Goal: Transaction & Acquisition: Book appointment/travel/reservation

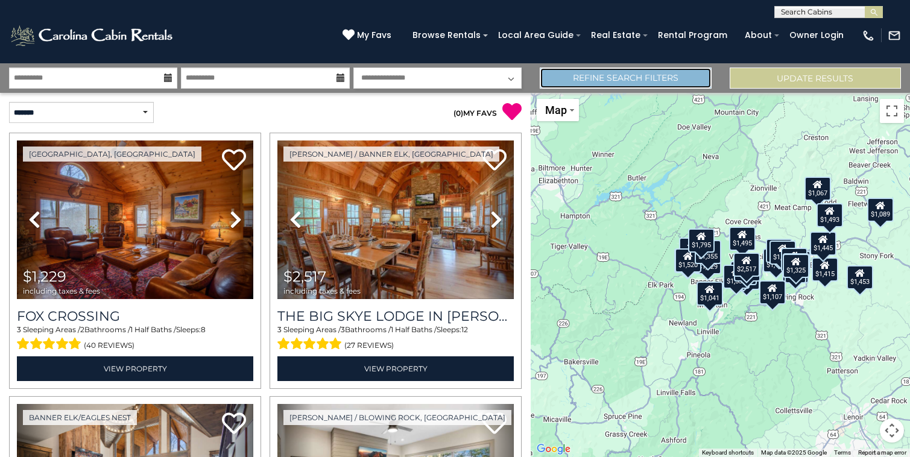
click at [634, 79] on link "Refine Search Filters" at bounding box center [625, 78] width 171 height 21
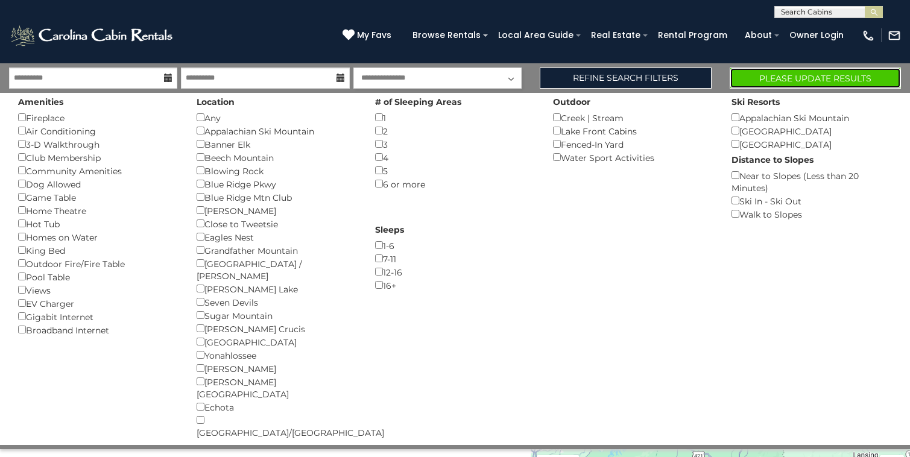
click at [802, 77] on button "Please Update Results" at bounding box center [814, 78] width 171 height 21
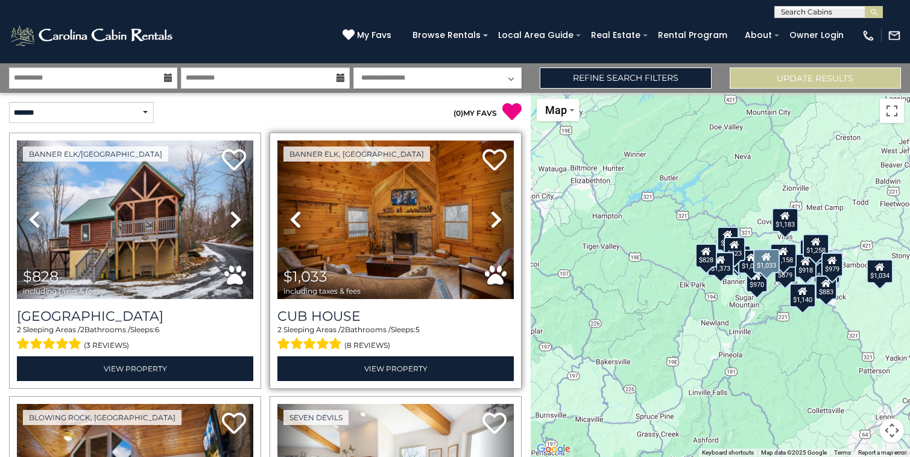
click at [493, 224] on icon at bounding box center [496, 219] width 12 height 19
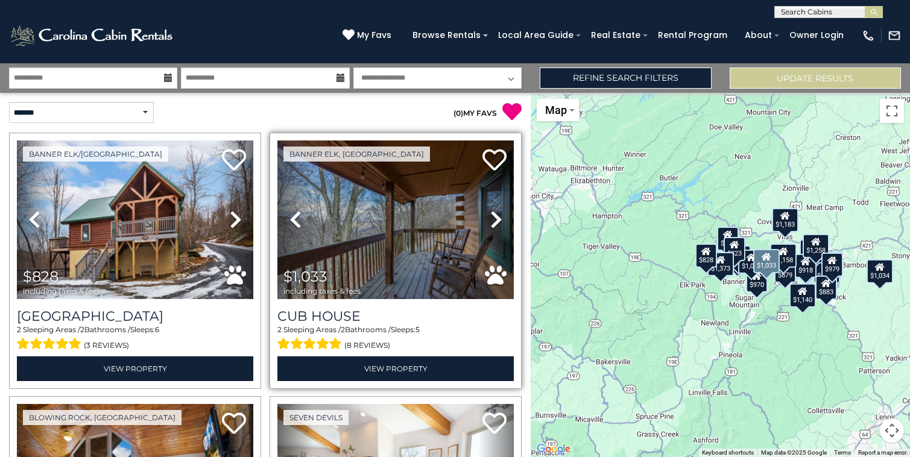
click at [494, 225] on icon at bounding box center [496, 219] width 12 height 19
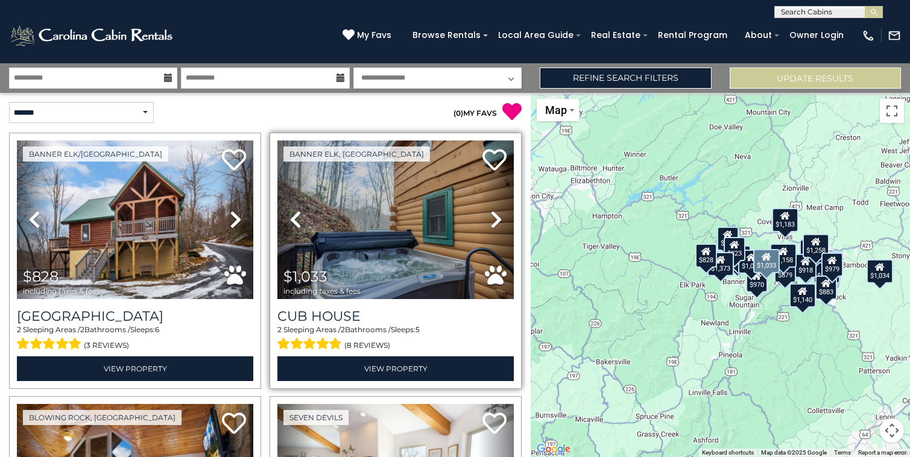
click at [494, 227] on icon at bounding box center [496, 219] width 12 height 19
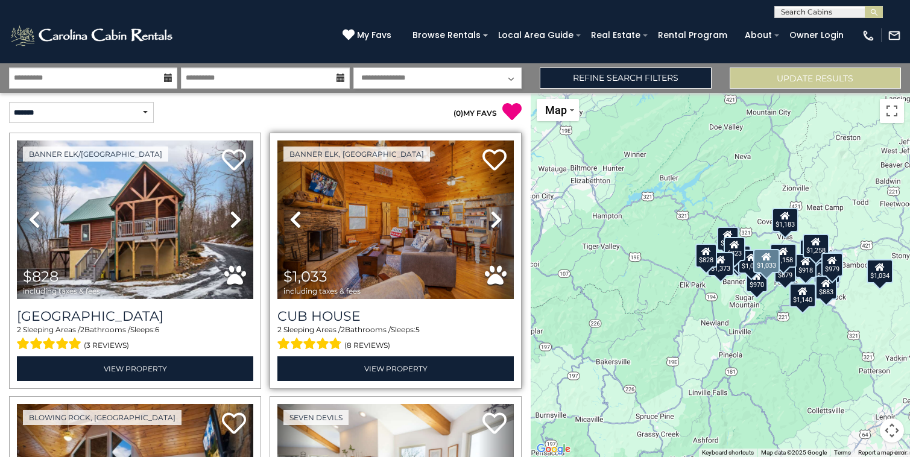
click at [494, 227] on icon at bounding box center [496, 219] width 12 height 19
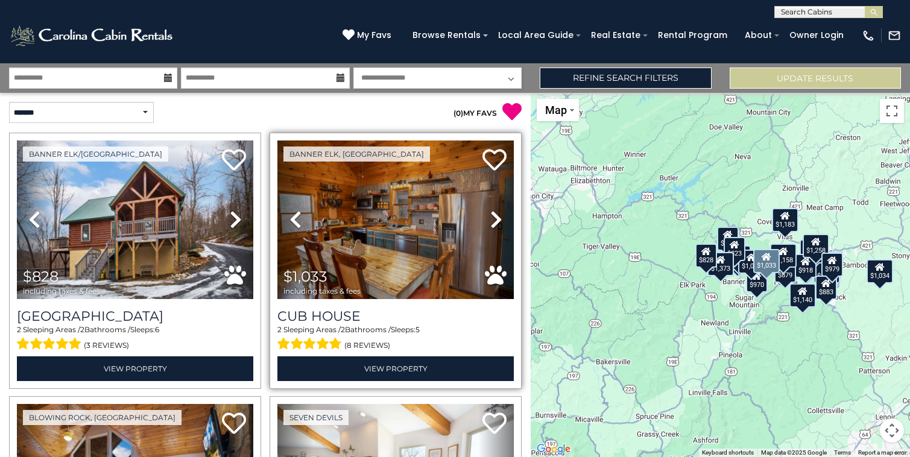
click at [495, 228] on icon at bounding box center [496, 219] width 12 height 19
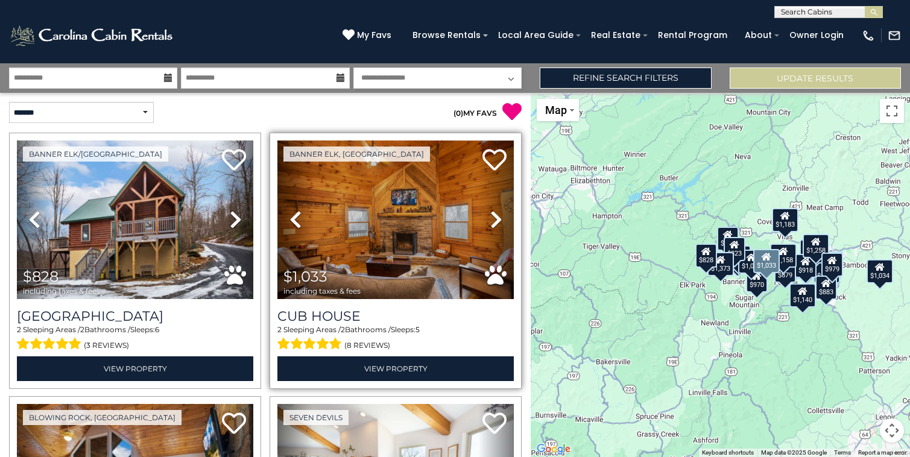
click at [495, 228] on icon at bounding box center [496, 219] width 12 height 19
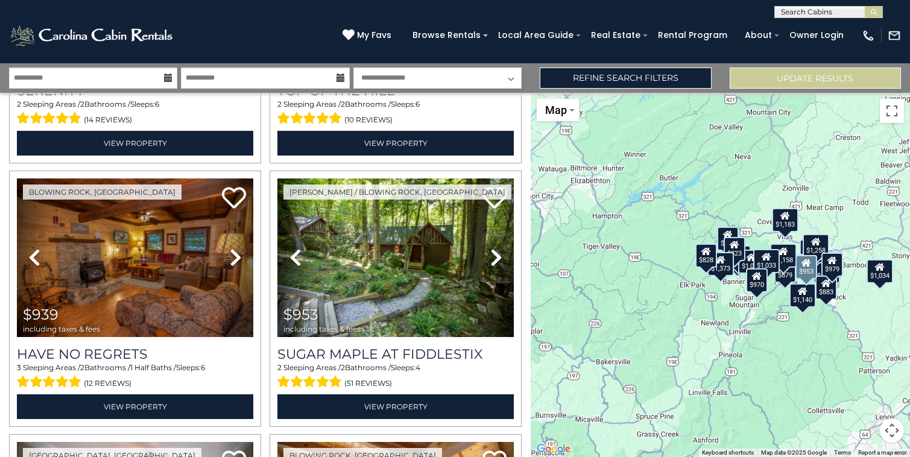
scroll to position [515, 0]
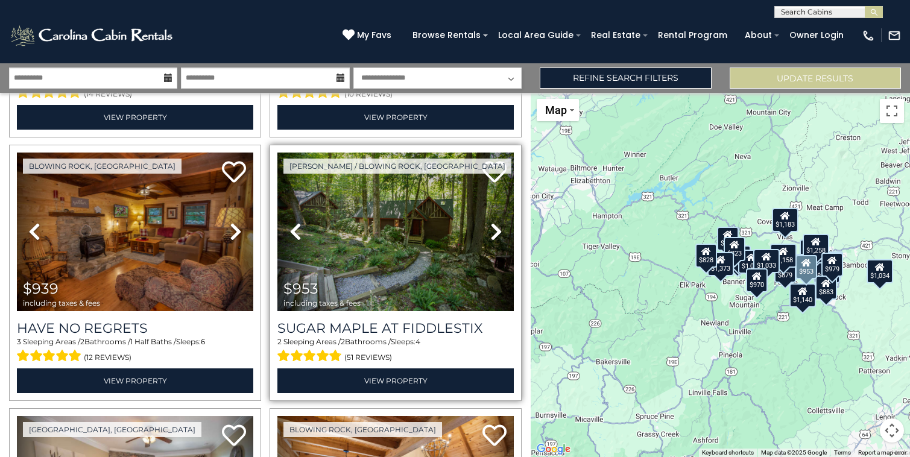
click at [498, 233] on icon at bounding box center [496, 231] width 12 height 19
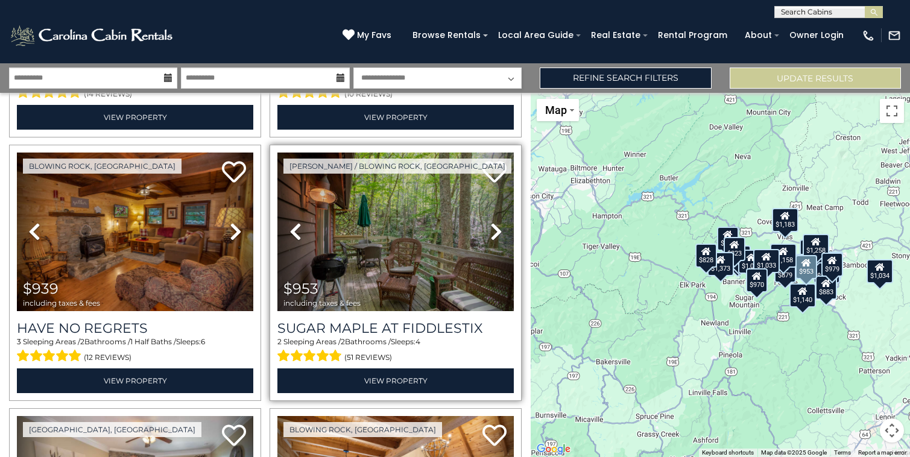
click at [498, 233] on icon at bounding box center [496, 231] width 12 height 19
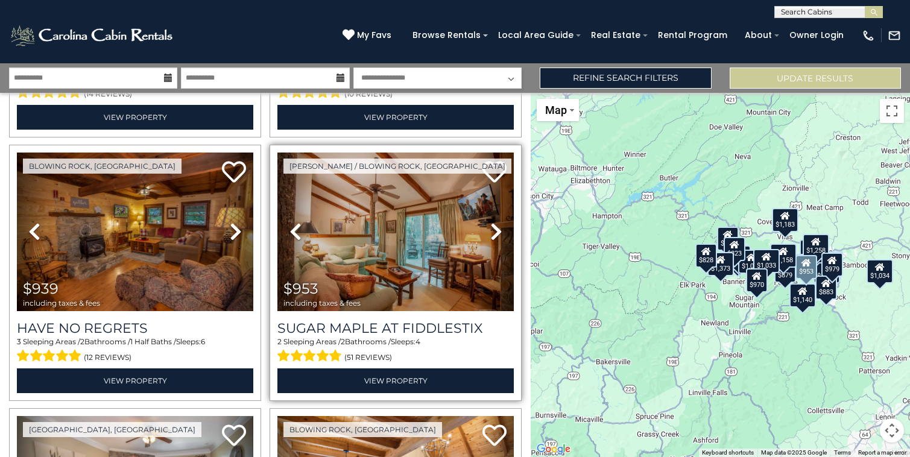
click at [502, 234] on link "Next" at bounding box center [496, 232] width 36 height 159
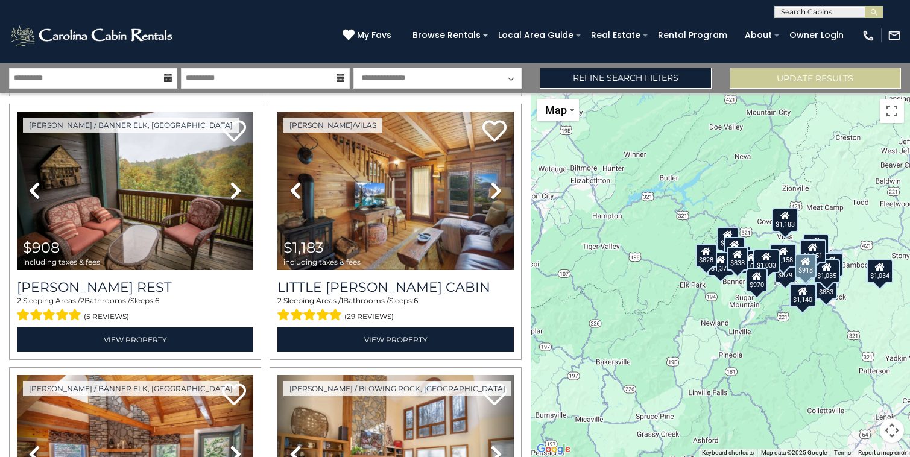
scroll to position [1344, 0]
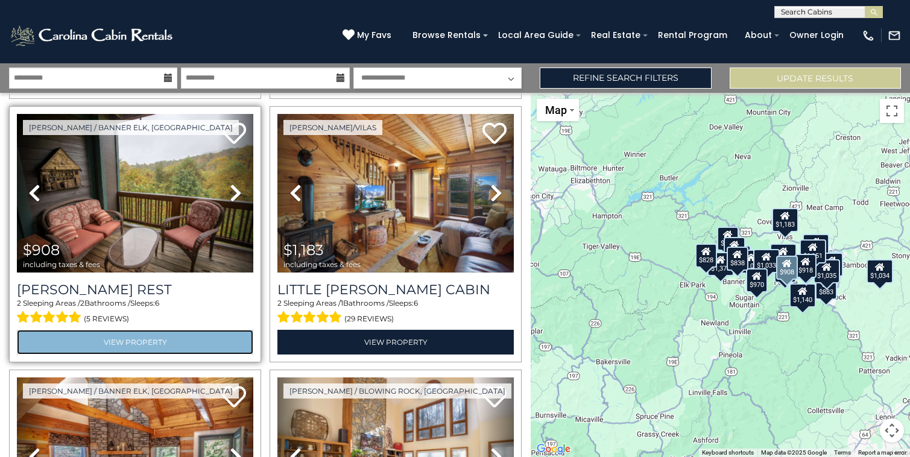
click at [119, 340] on link "View Property" at bounding box center [135, 342] width 236 height 25
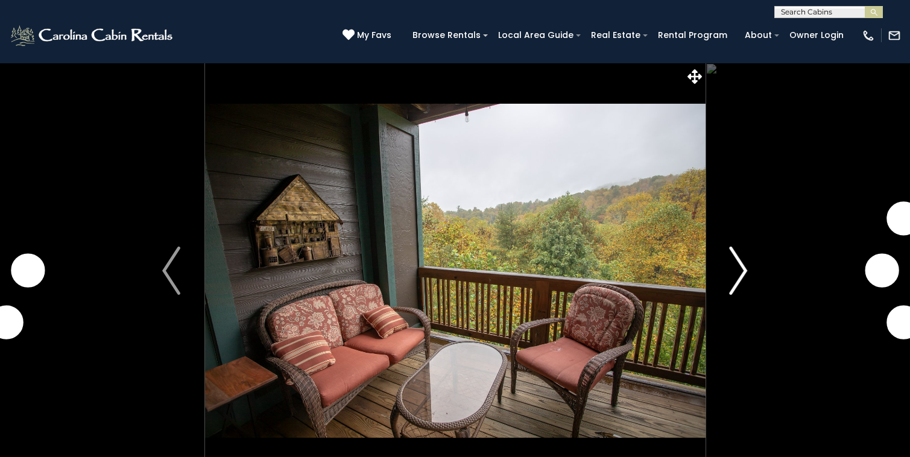
click at [733, 280] on img "Next" at bounding box center [738, 271] width 18 height 48
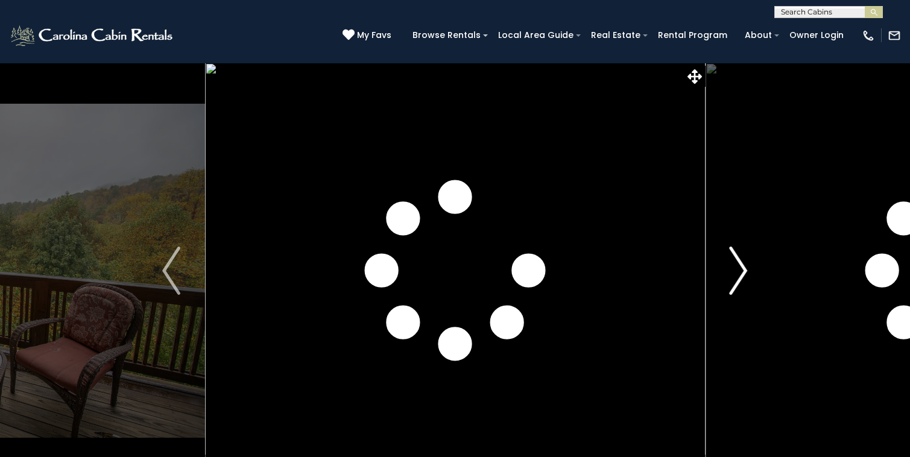
click at [733, 280] on img "Next" at bounding box center [738, 271] width 18 height 48
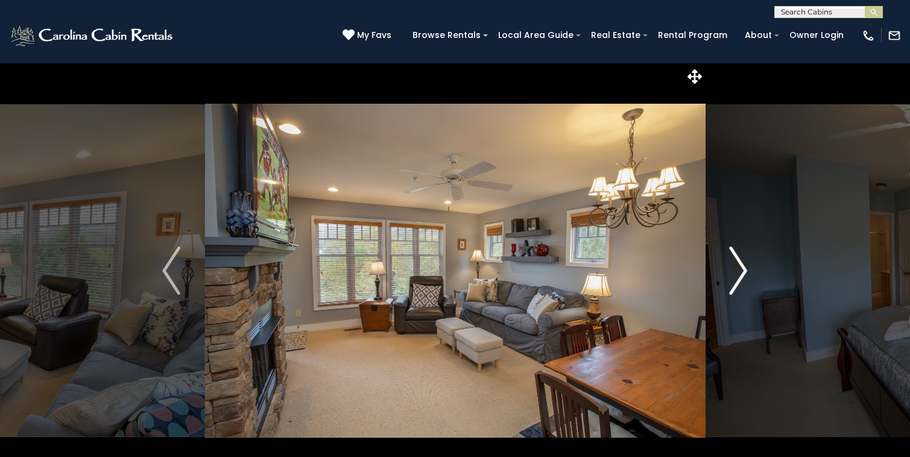
click at [733, 281] on img "Next" at bounding box center [738, 271] width 18 height 48
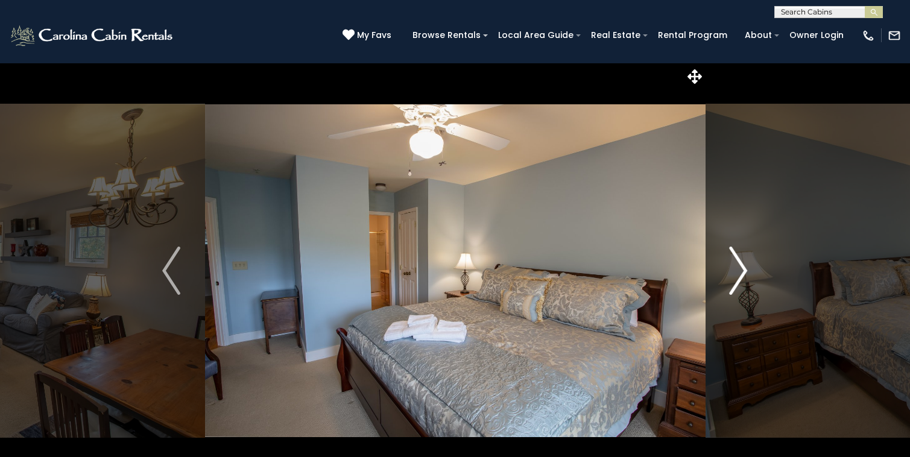
click at [733, 282] on img "Next" at bounding box center [738, 271] width 18 height 48
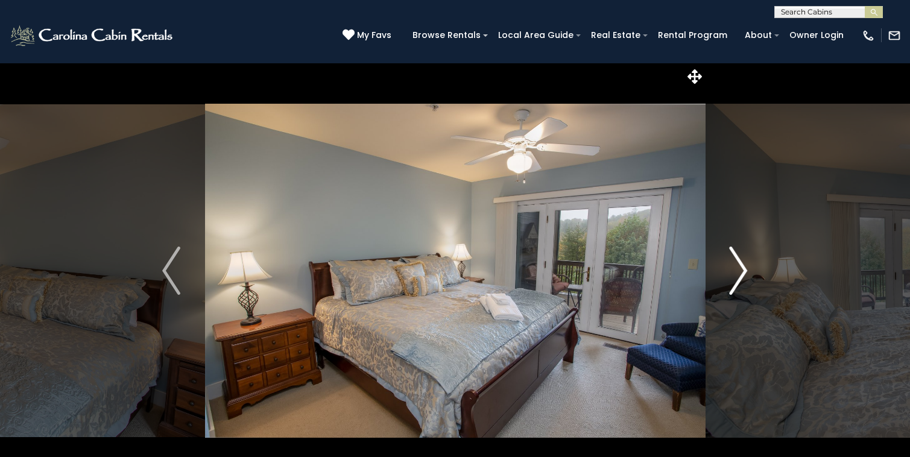
click at [734, 283] on img "Next" at bounding box center [738, 271] width 18 height 48
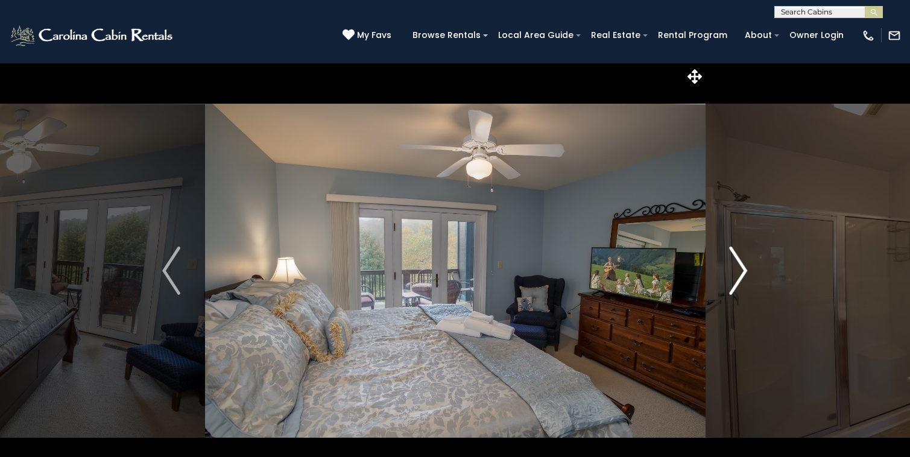
click at [734, 283] on img "Next" at bounding box center [738, 271] width 18 height 48
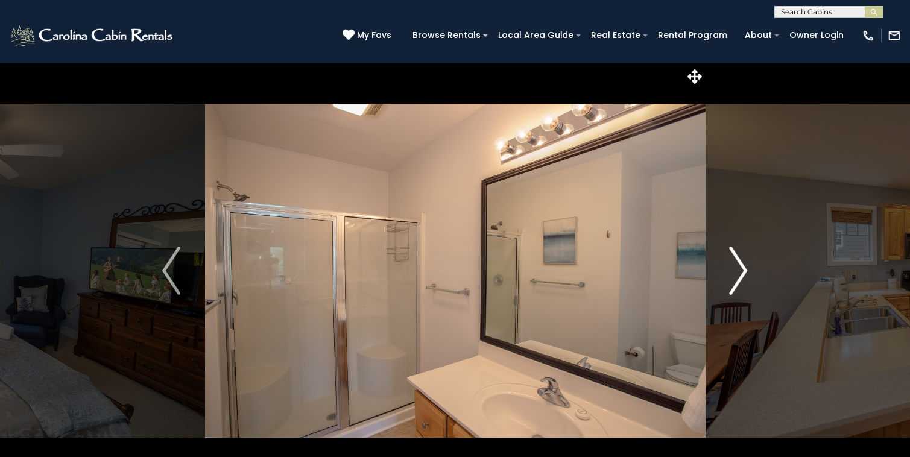
click at [734, 283] on img "Next" at bounding box center [738, 271] width 18 height 48
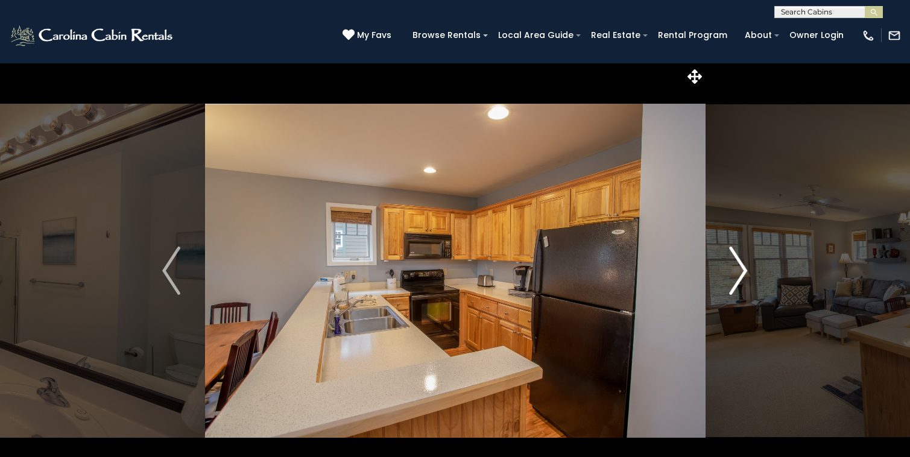
click at [734, 283] on img "Next" at bounding box center [738, 271] width 18 height 48
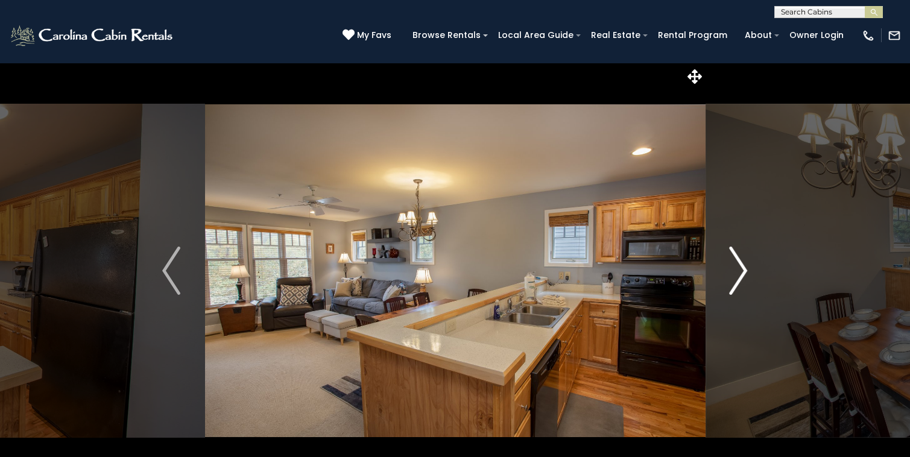
click at [734, 285] on img "Next" at bounding box center [738, 271] width 18 height 48
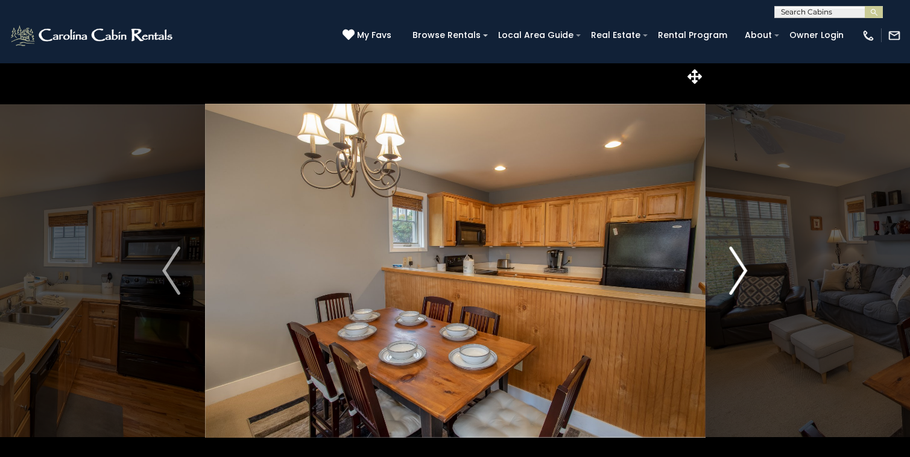
click at [734, 285] on img "Next" at bounding box center [738, 271] width 18 height 48
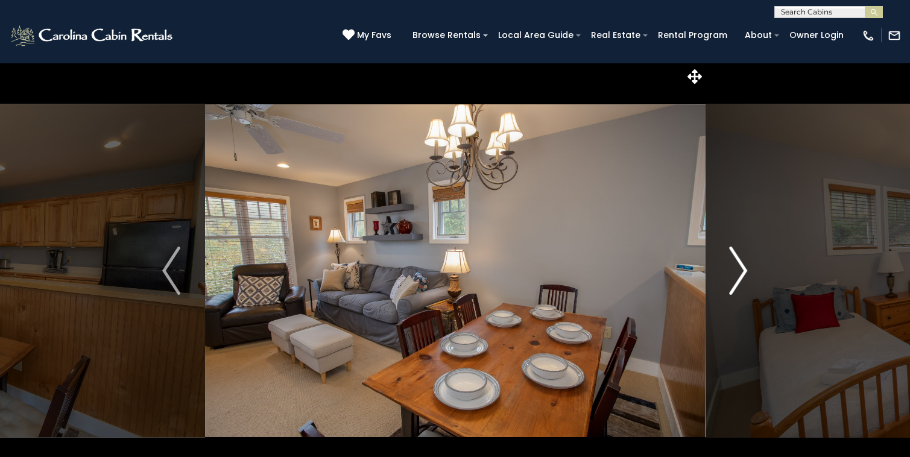
click at [734, 286] on img "Next" at bounding box center [738, 271] width 18 height 48
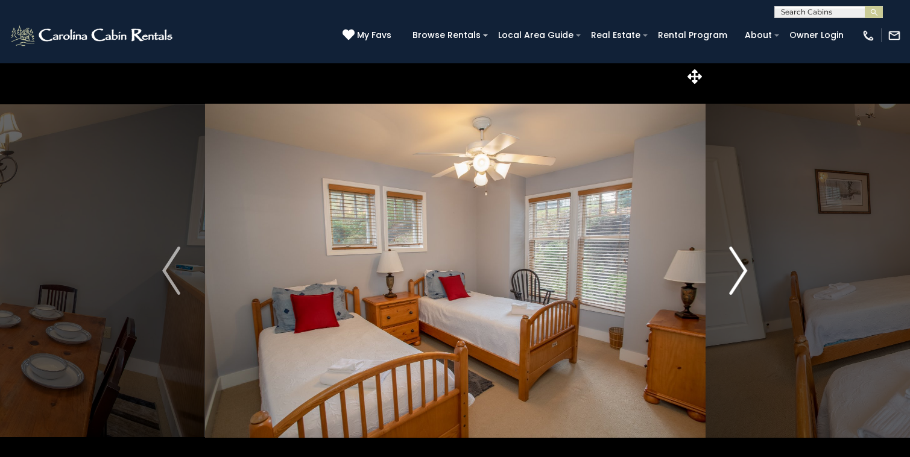
click at [734, 286] on img "Next" at bounding box center [738, 271] width 18 height 48
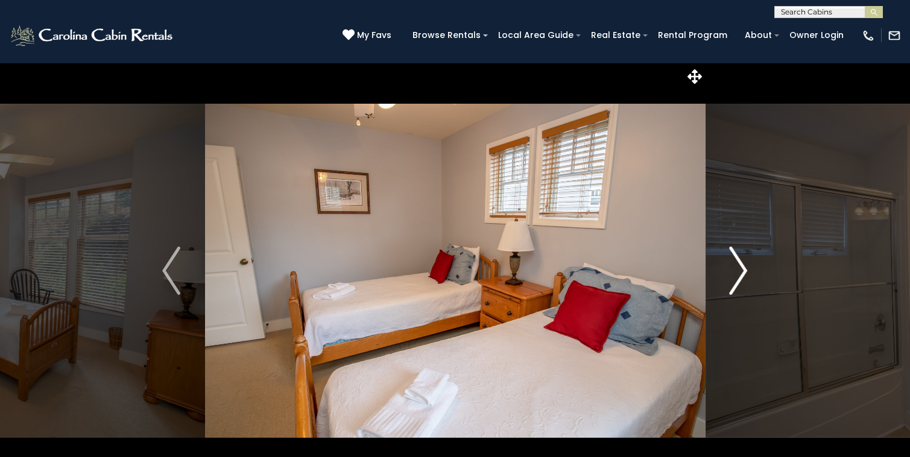
click at [735, 288] on img "Next" at bounding box center [738, 271] width 18 height 48
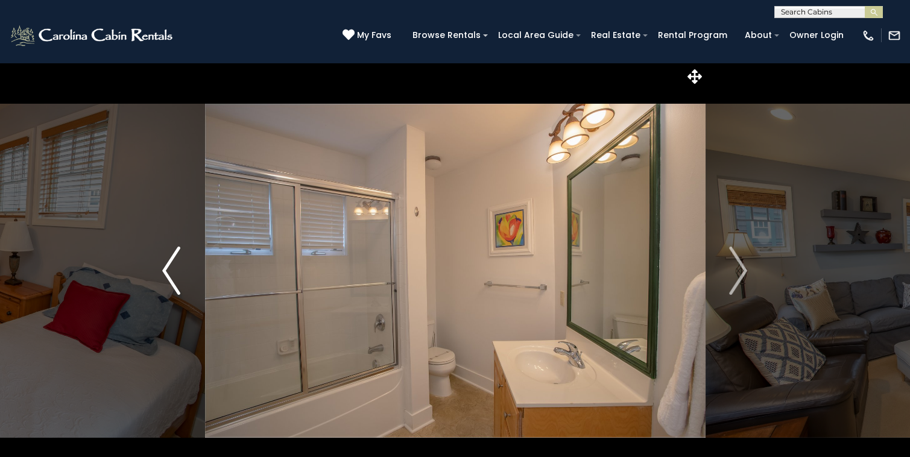
click at [179, 272] on img "Previous" at bounding box center [171, 271] width 18 height 48
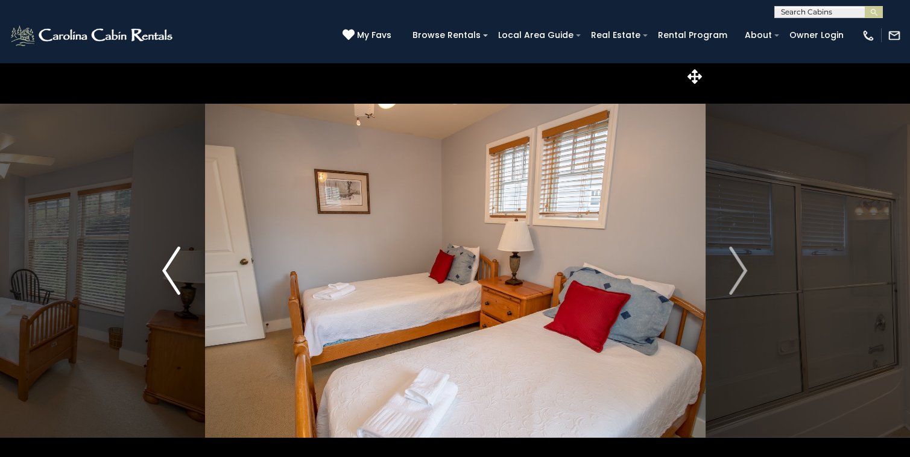
click at [179, 272] on img "Previous" at bounding box center [171, 271] width 18 height 48
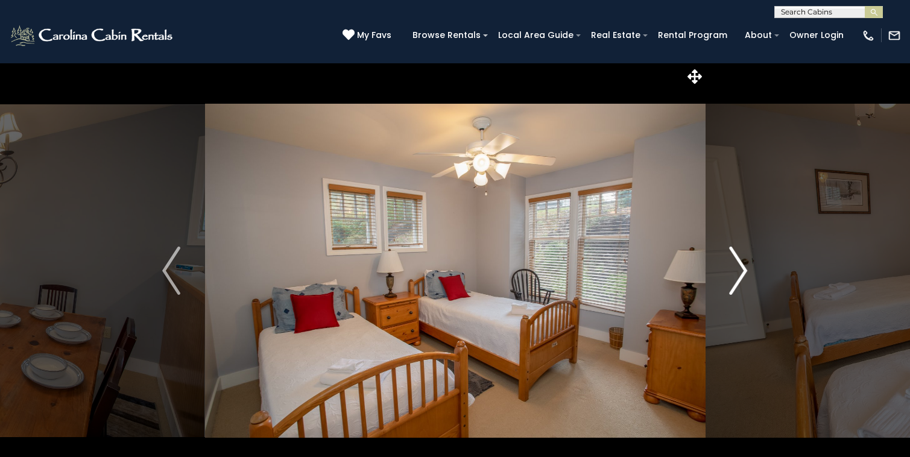
click at [740, 271] on img "Next" at bounding box center [738, 271] width 18 height 48
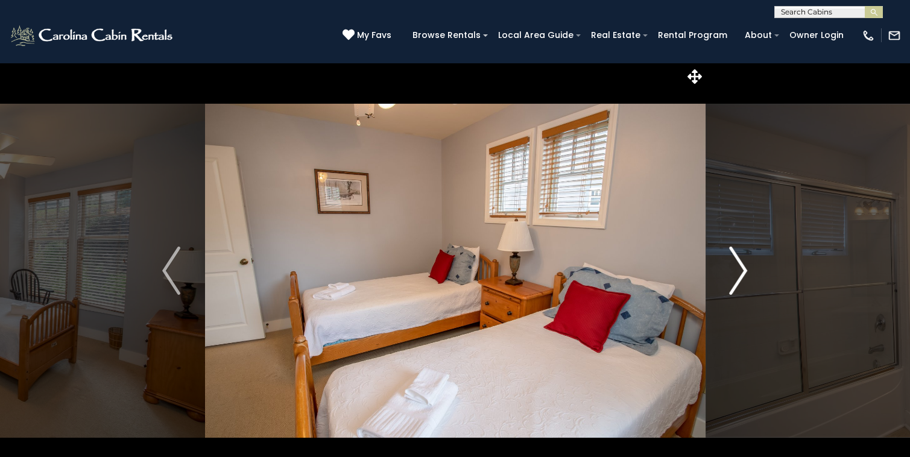
click at [741, 272] on img "Next" at bounding box center [738, 271] width 18 height 48
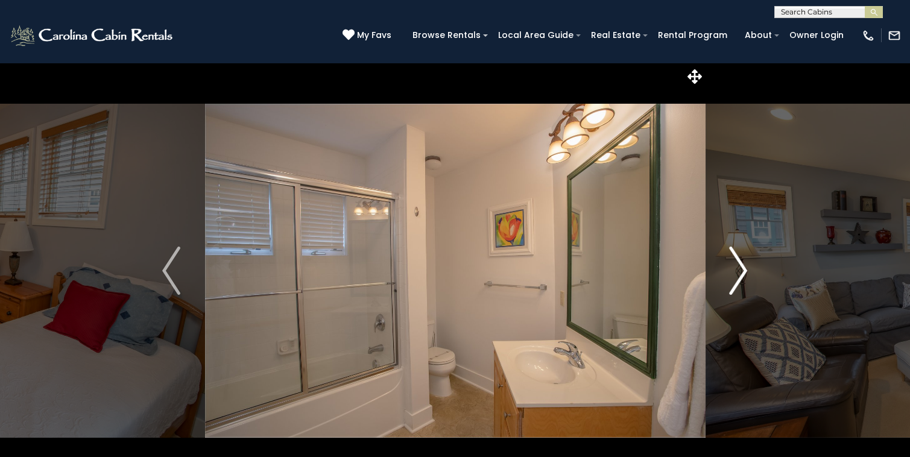
click at [741, 274] on img "Next" at bounding box center [738, 271] width 18 height 48
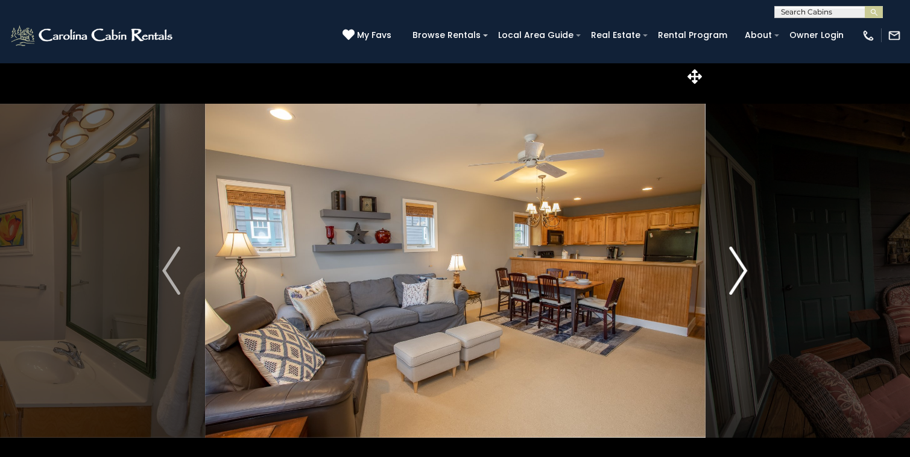
click at [741, 274] on img "Next" at bounding box center [738, 271] width 18 height 48
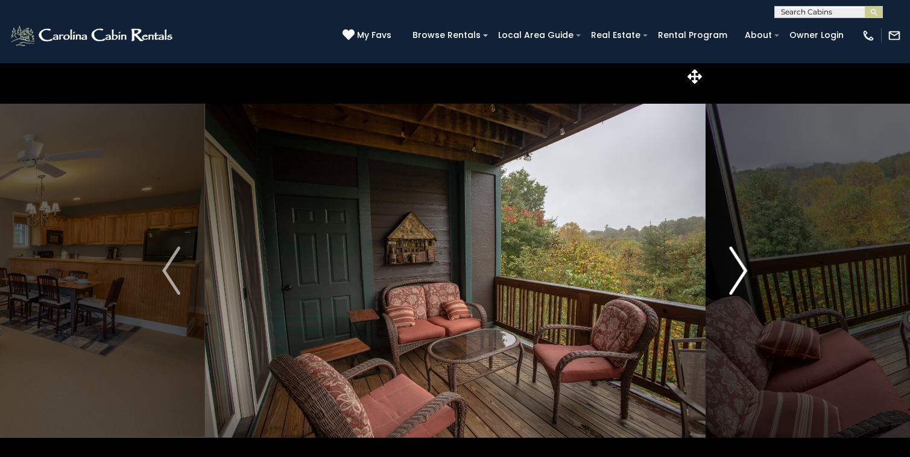
click at [741, 274] on img "Next" at bounding box center [738, 271] width 18 height 48
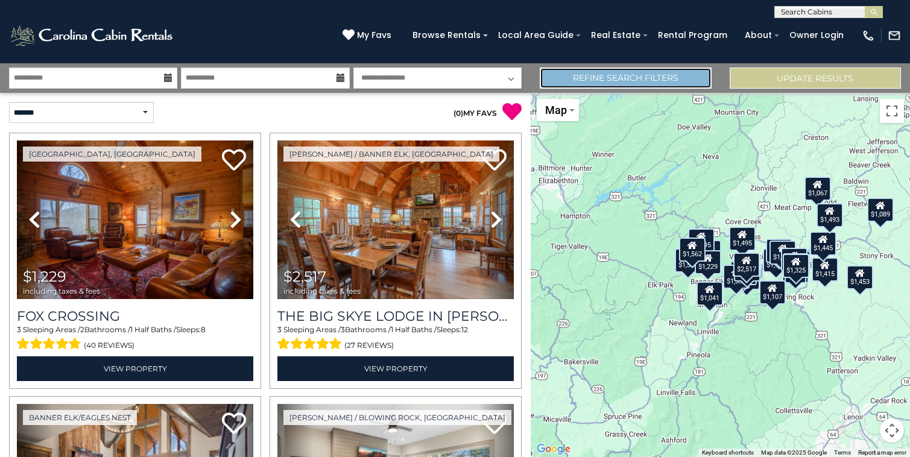
click at [587, 68] on link "Refine Search Filters" at bounding box center [625, 78] width 171 height 21
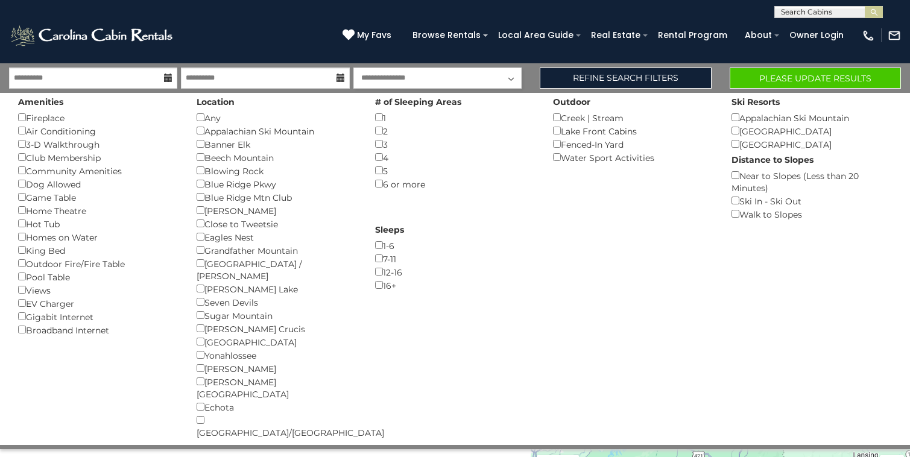
click at [379, 136] on div "2 ()" at bounding box center [455, 130] width 160 height 13
click at [750, 82] on button "Please Update Results" at bounding box center [814, 78] width 171 height 21
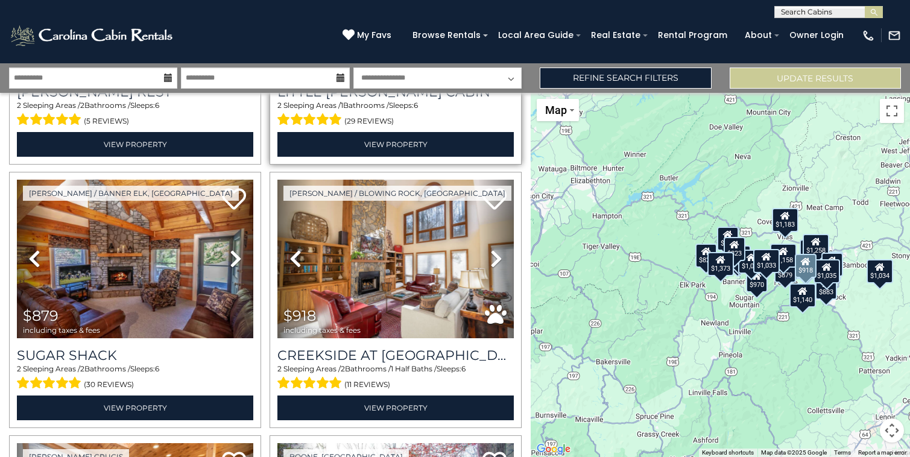
scroll to position [1559, 0]
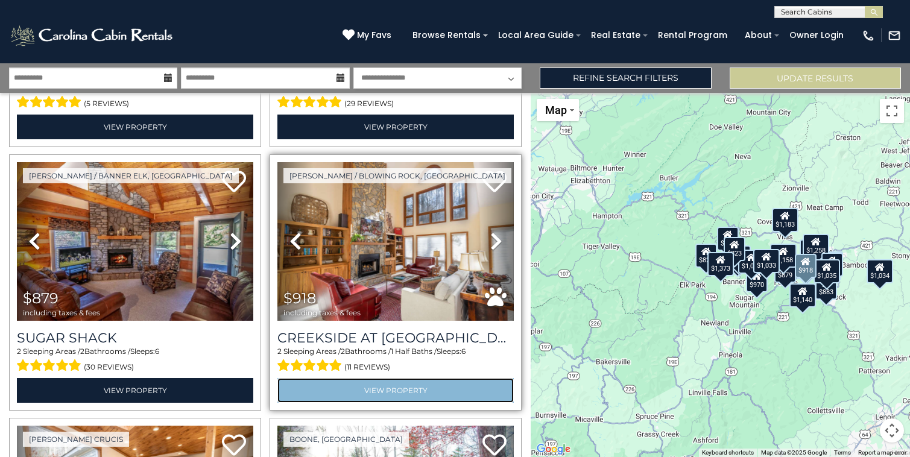
click at [385, 392] on link "View Property" at bounding box center [395, 390] width 236 height 25
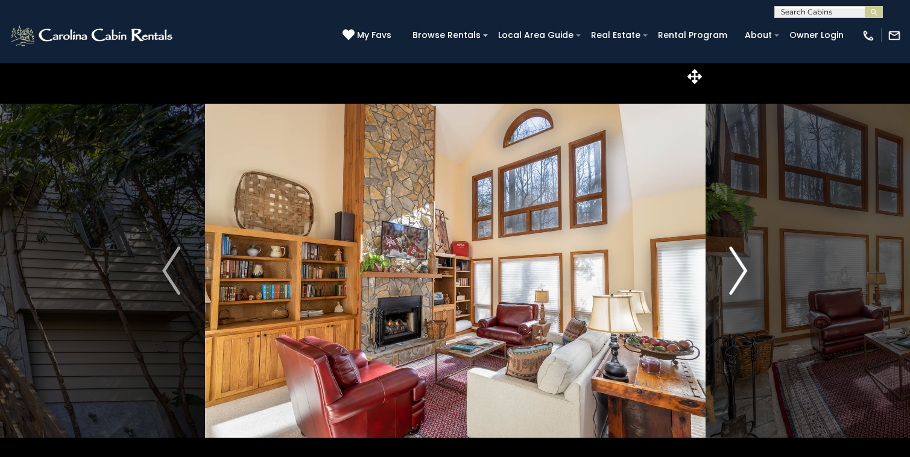
click at [731, 271] on img "Next" at bounding box center [738, 271] width 18 height 48
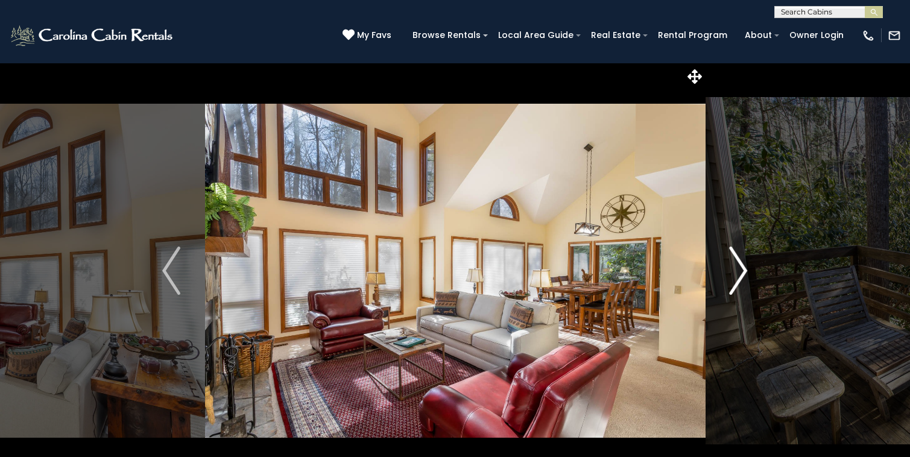
click at [732, 272] on img "Next" at bounding box center [738, 271] width 18 height 48
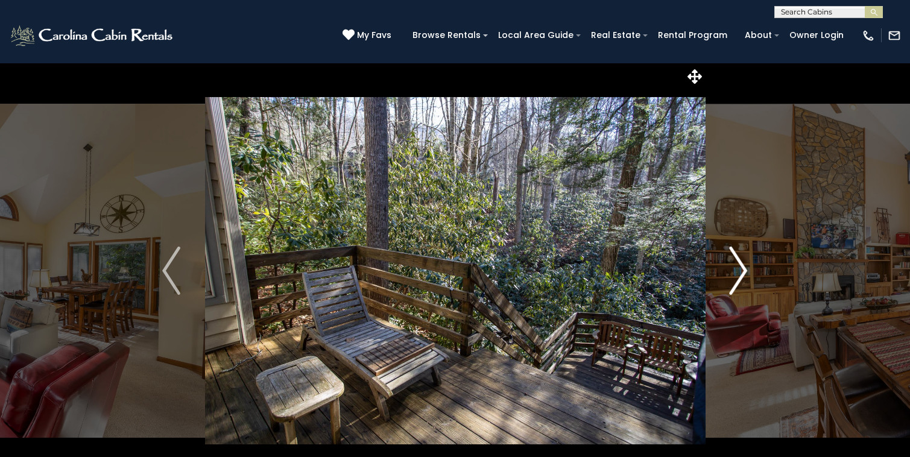
click at [732, 273] on img "Next" at bounding box center [738, 271] width 18 height 48
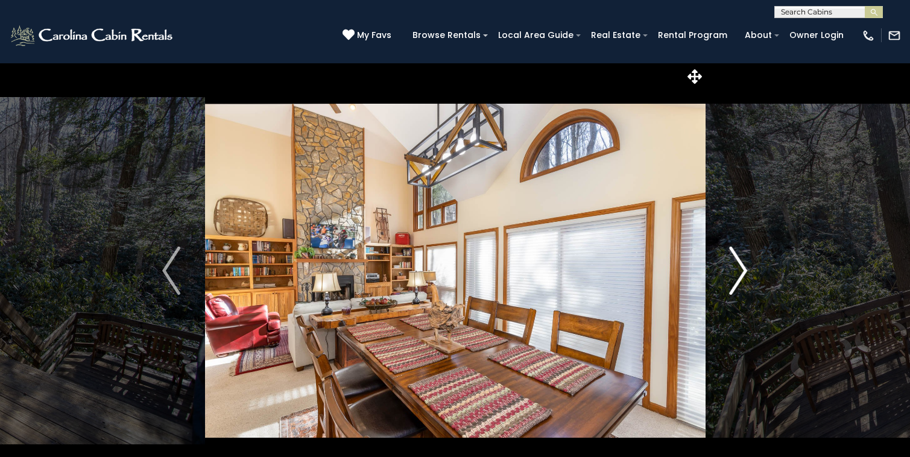
click at [732, 273] on img "Next" at bounding box center [738, 271] width 18 height 48
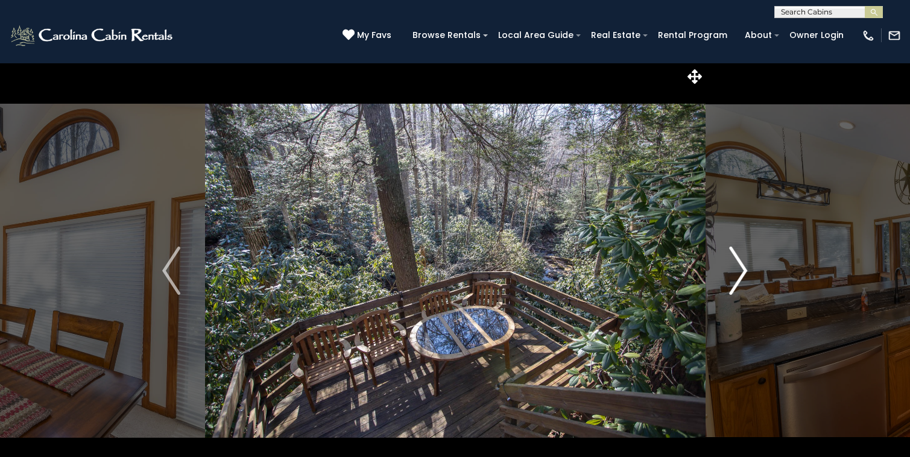
click at [733, 274] on img "Next" at bounding box center [738, 271] width 18 height 48
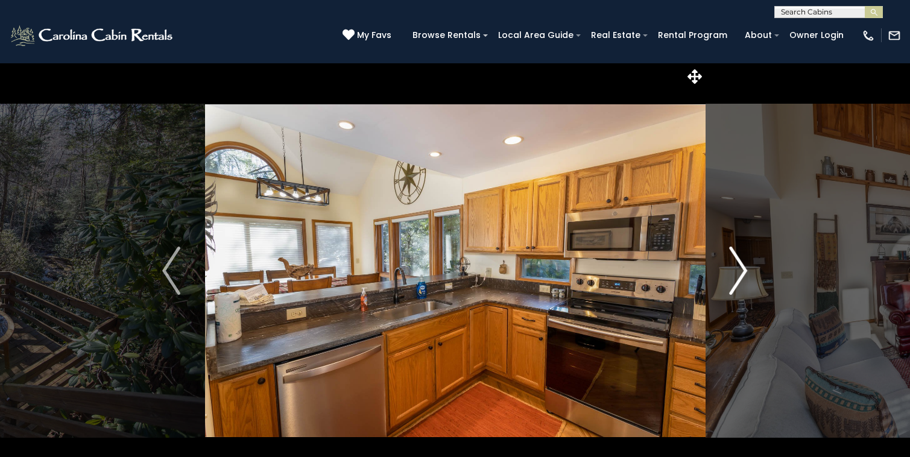
click at [733, 274] on img "Next" at bounding box center [738, 271] width 18 height 48
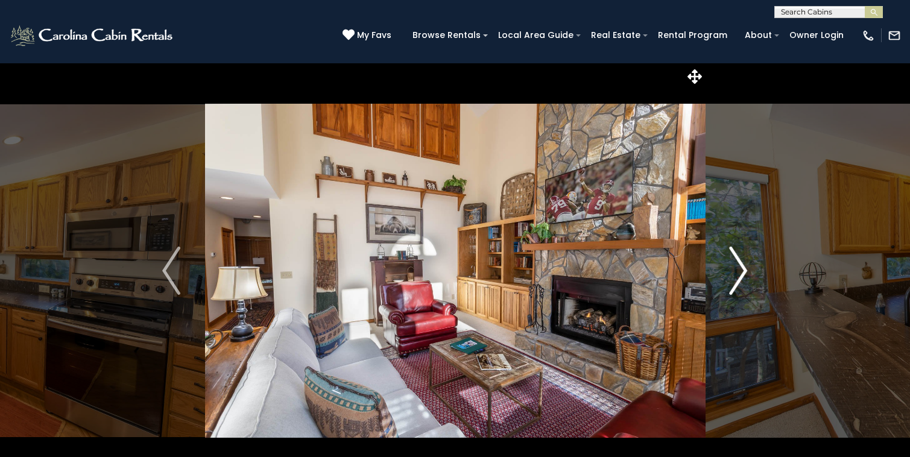
click at [733, 274] on img "Next" at bounding box center [738, 271] width 18 height 48
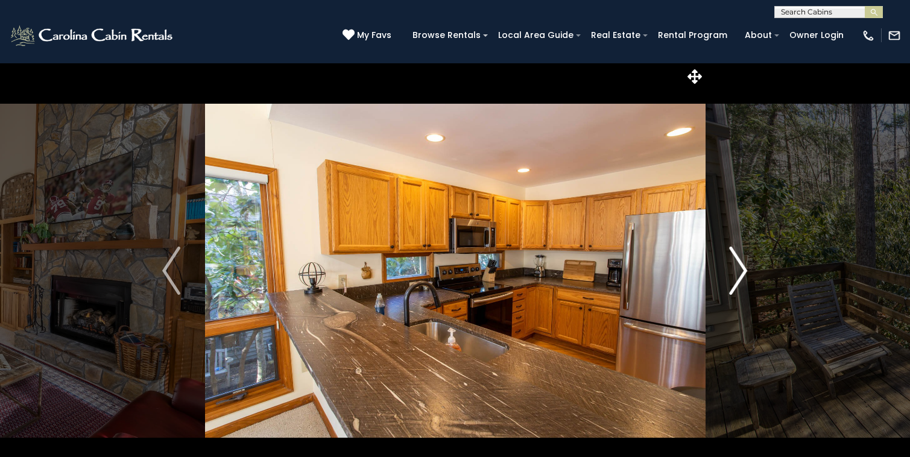
click at [734, 275] on img "Next" at bounding box center [738, 271] width 18 height 48
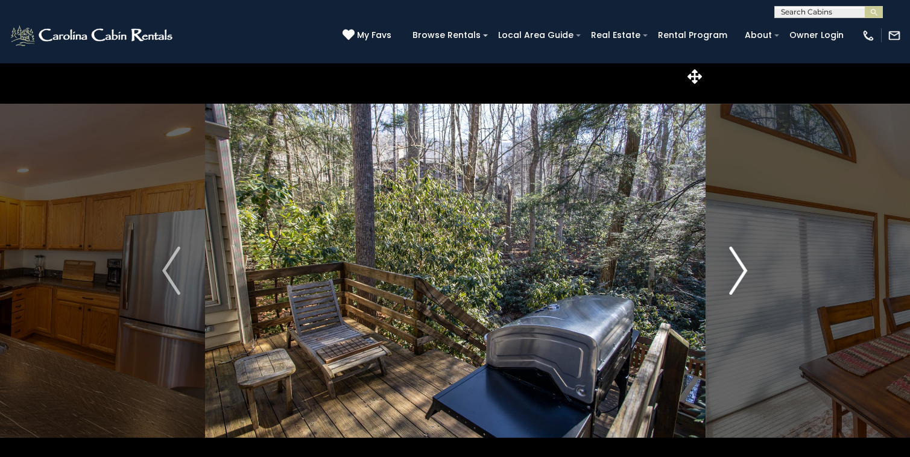
click at [735, 277] on img "Next" at bounding box center [738, 271] width 18 height 48
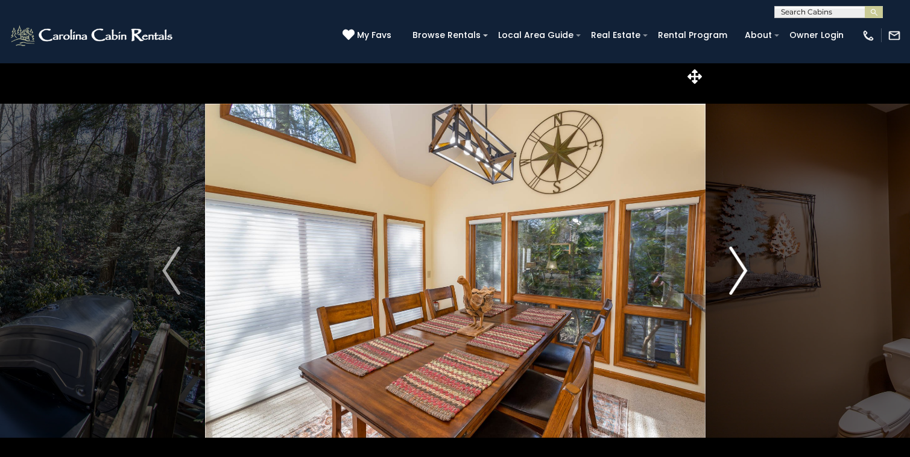
click at [735, 279] on img "Next" at bounding box center [738, 271] width 18 height 48
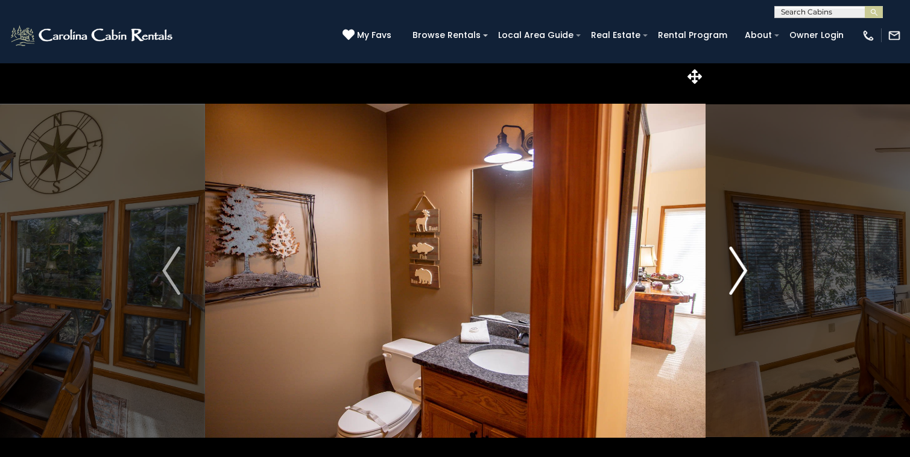
click at [736, 280] on img "Next" at bounding box center [738, 271] width 18 height 48
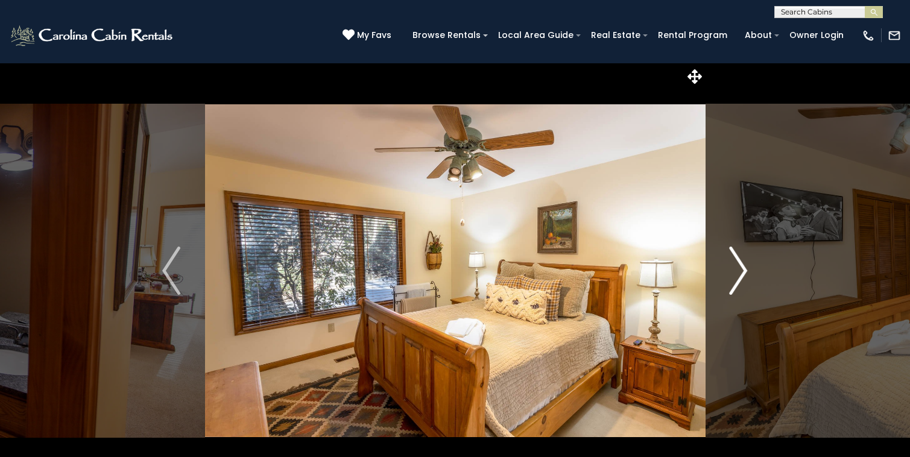
click at [736, 281] on img "Next" at bounding box center [738, 271] width 18 height 48
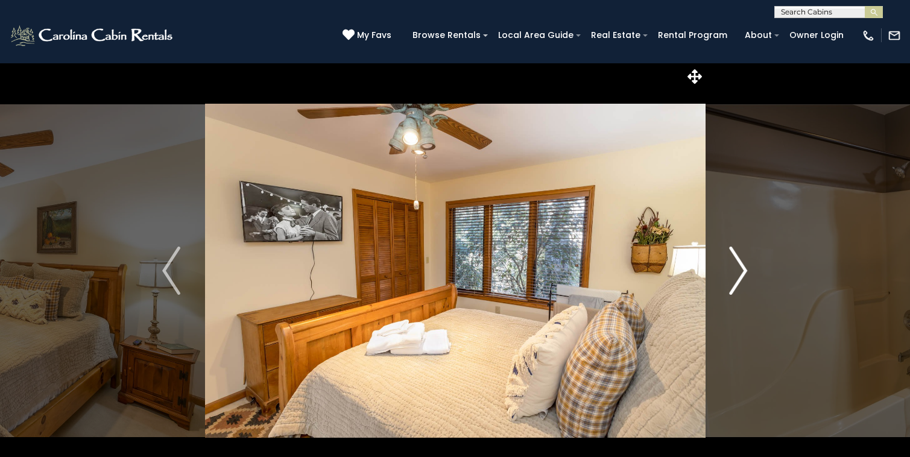
click at [737, 282] on img "Next" at bounding box center [738, 271] width 18 height 48
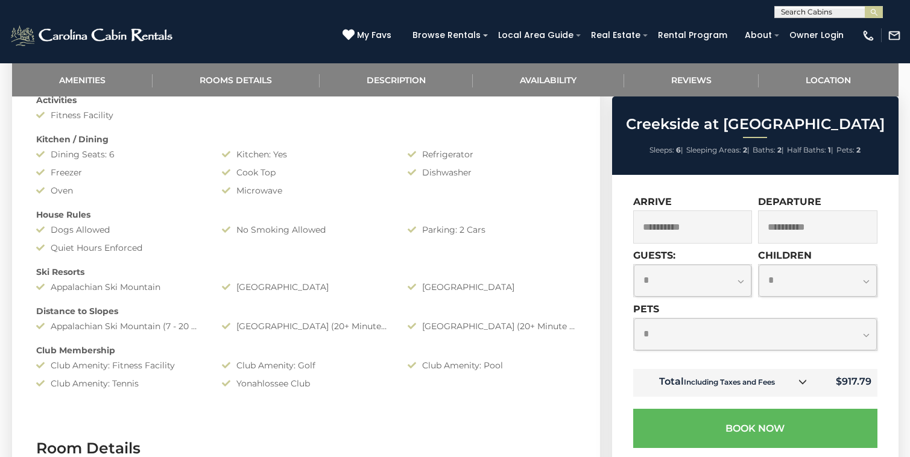
scroll to position [801, 0]
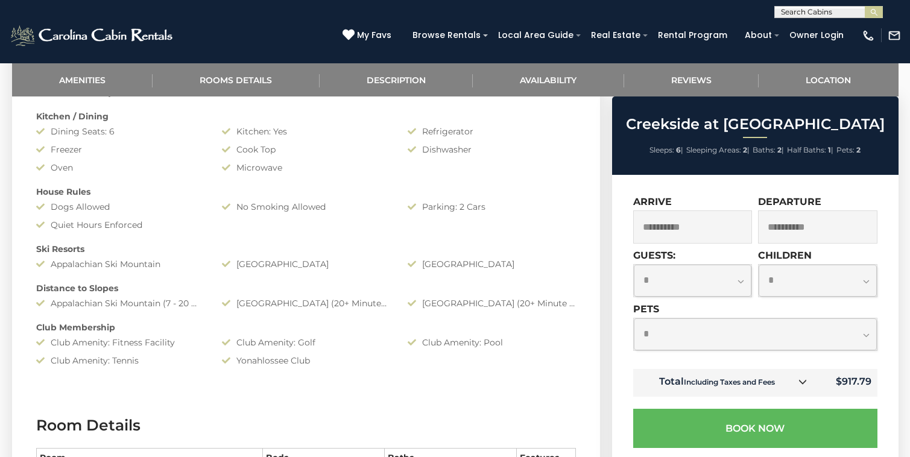
click at [712, 280] on select "**********" at bounding box center [693, 281] width 118 height 32
select select "*"
click at [634, 265] on select "**********" at bounding box center [693, 281] width 118 height 32
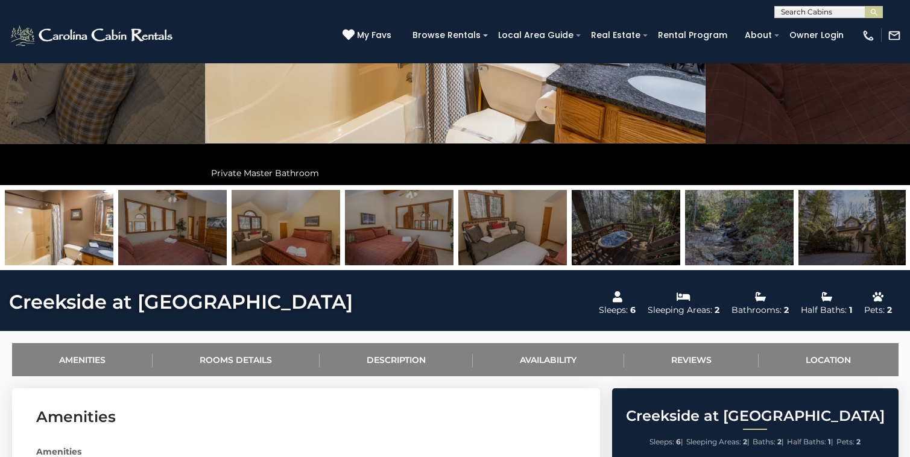
scroll to position [0, 0]
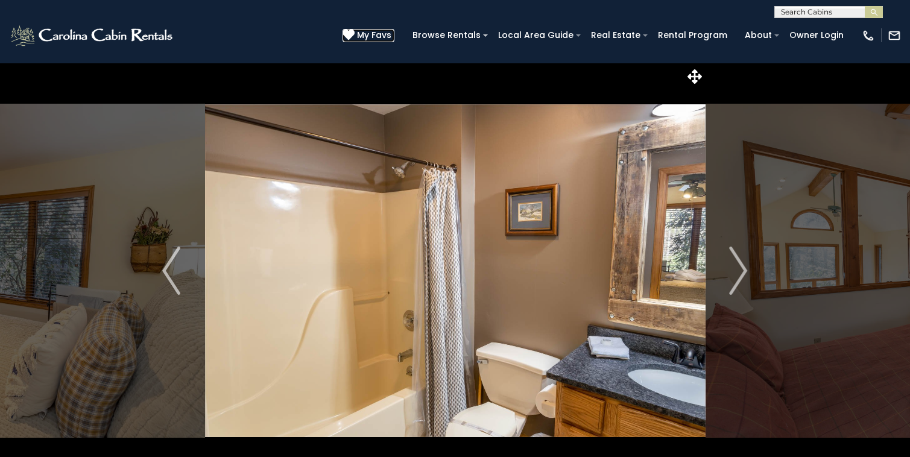
click at [382, 37] on span "My Favs" at bounding box center [374, 35] width 34 height 13
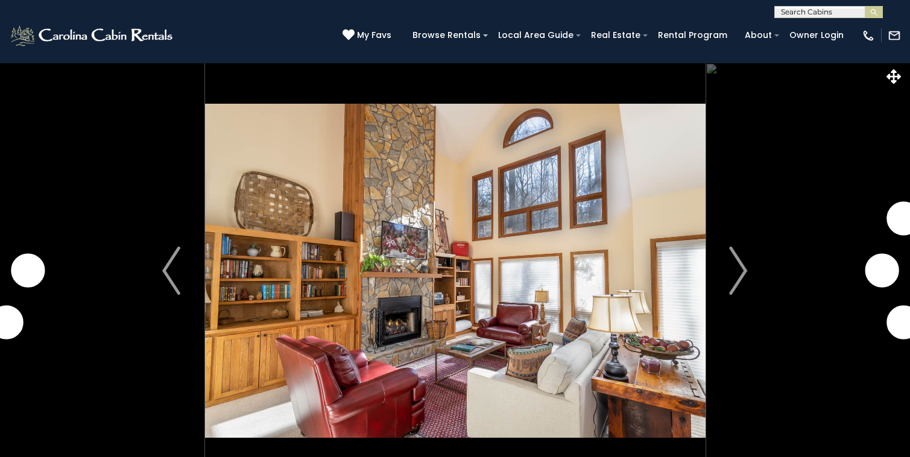
select select "*"
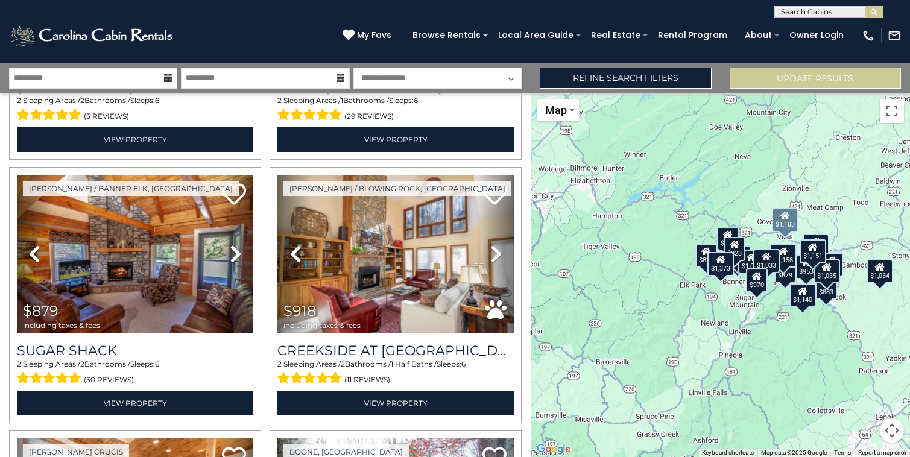
scroll to position [1551, 0]
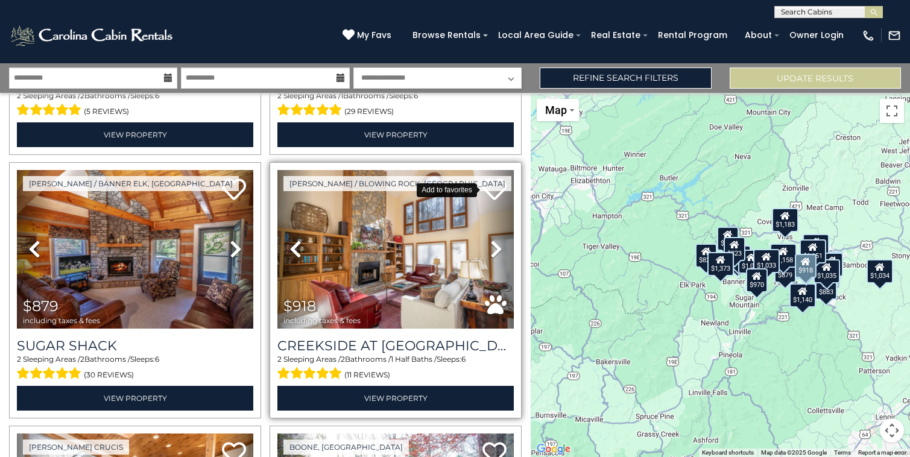
click at [499, 181] on icon at bounding box center [494, 189] width 24 height 24
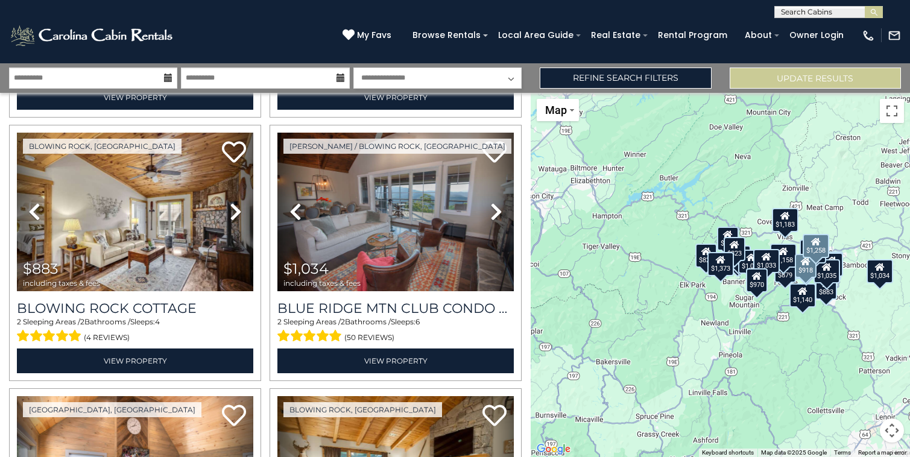
scroll to position [2120, 0]
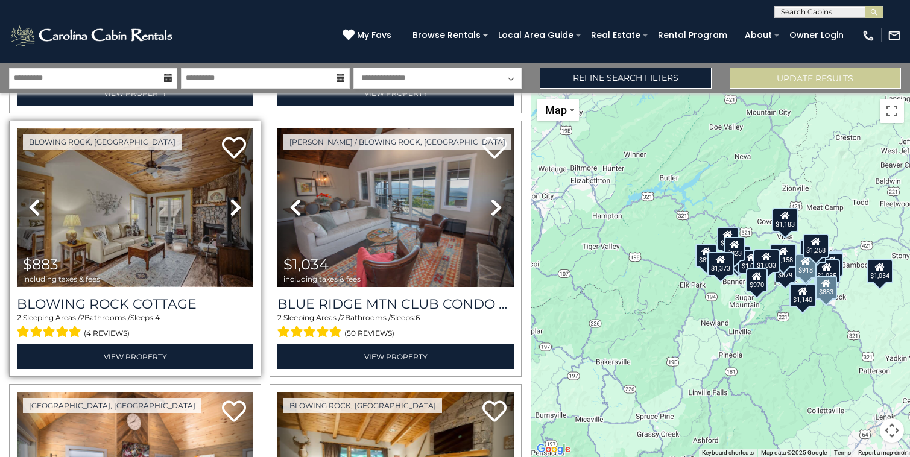
click at [149, 279] on img at bounding box center [135, 207] width 236 height 159
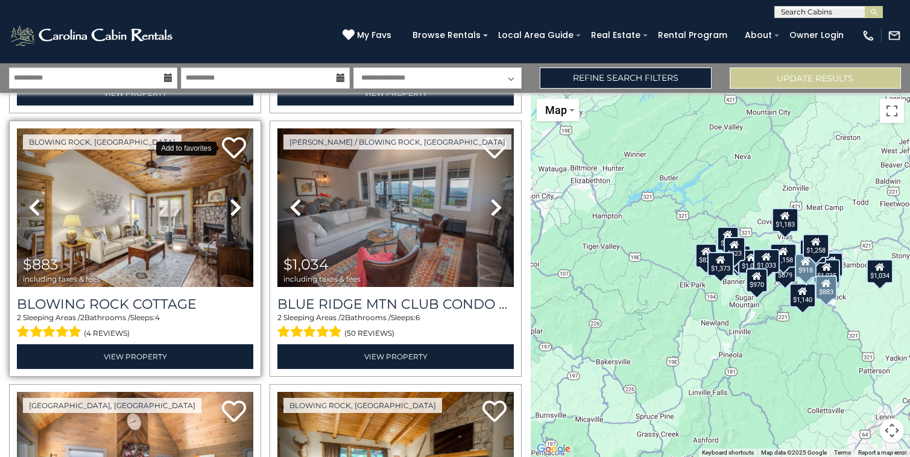
click at [235, 144] on icon at bounding box center [234, 148] width 24 height 24
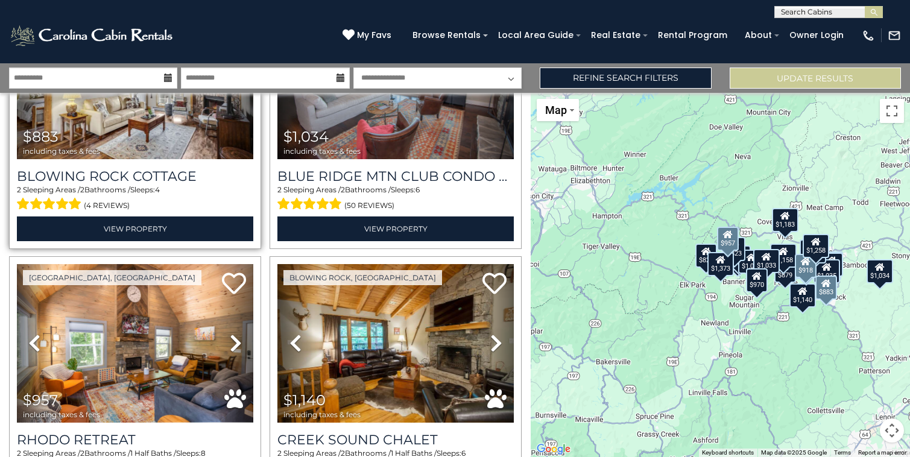
scroll to position [2134, 0]
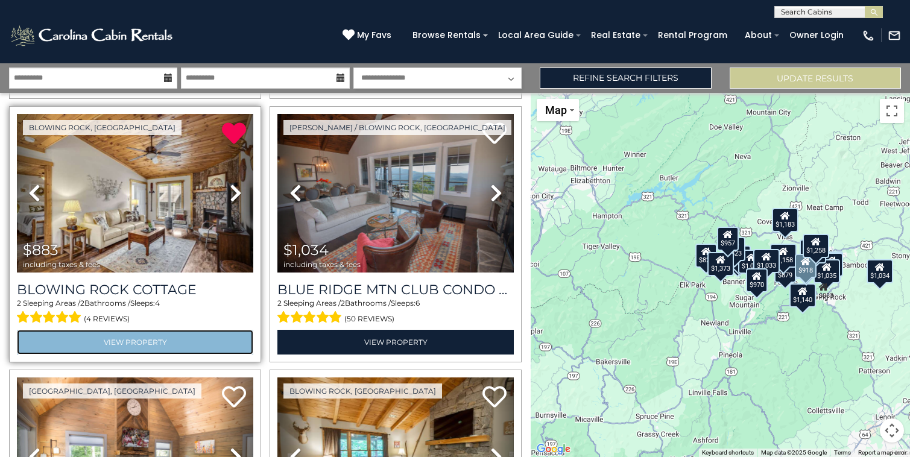
click at [125, 339] on link "View Property" at bounding box center [135, 342] width 236 height 25
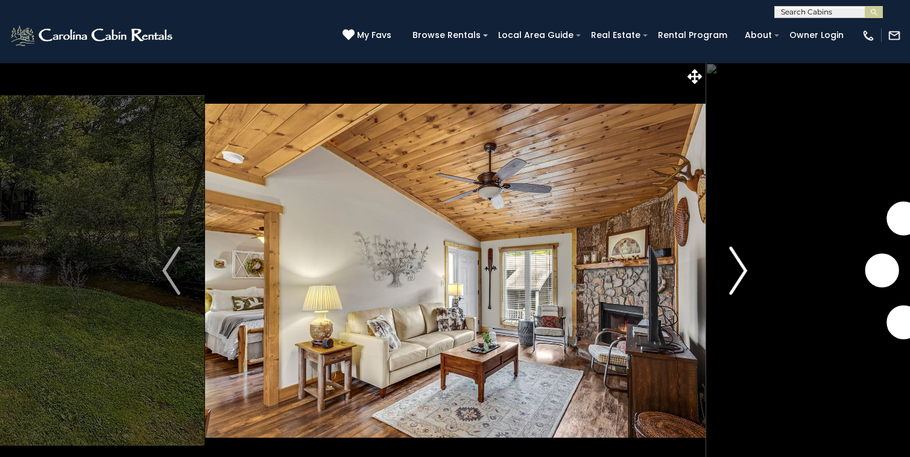
click at [755, 280] on button "Next" at bounding box center [738, 271] width 67 height 416
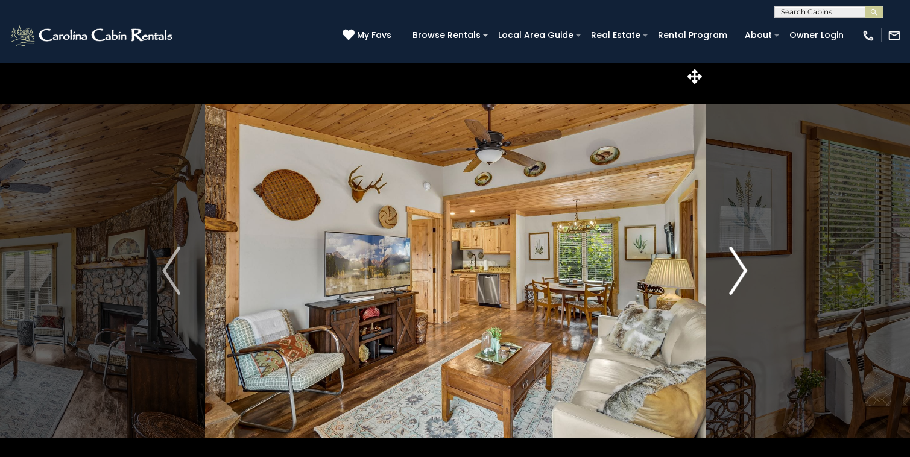
click at [741, 278] on img "Next" at bounding box center [738, 271] width 18 height 48
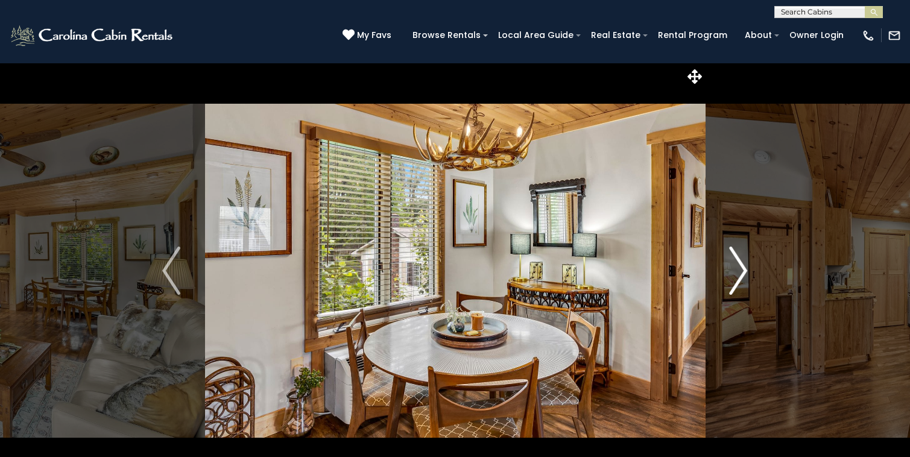
click at [742, 278] on img "Next" at bounding box center [738, 271] width 18 height 48
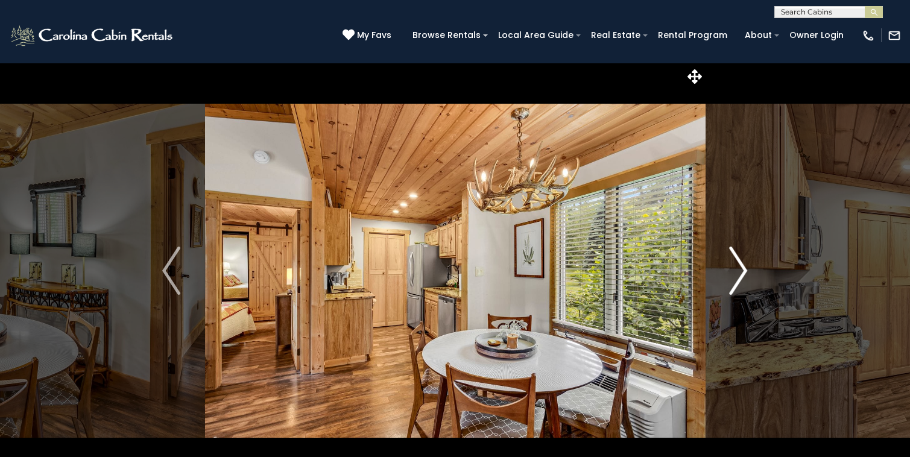
click at [743, 279] on img "Next" at bounding box center [738, 271] width 18 height 48
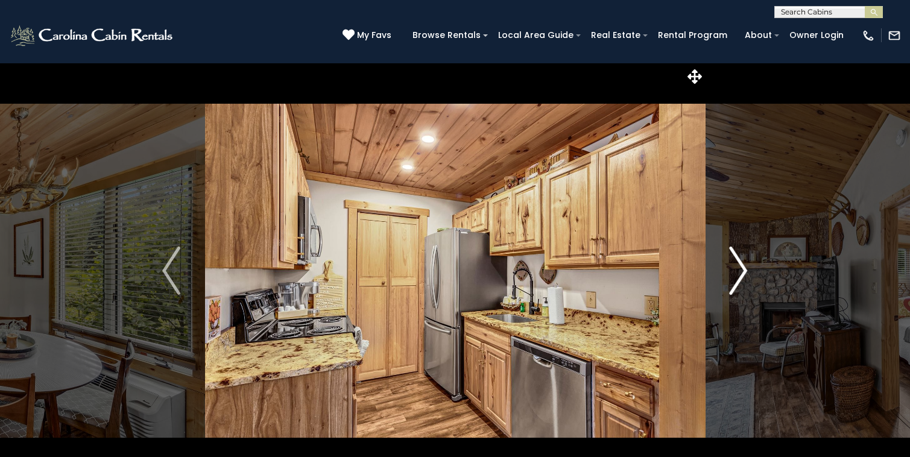
click at [743, 280] on img "Next" at bounding box center [738, 271] width 18 height 48
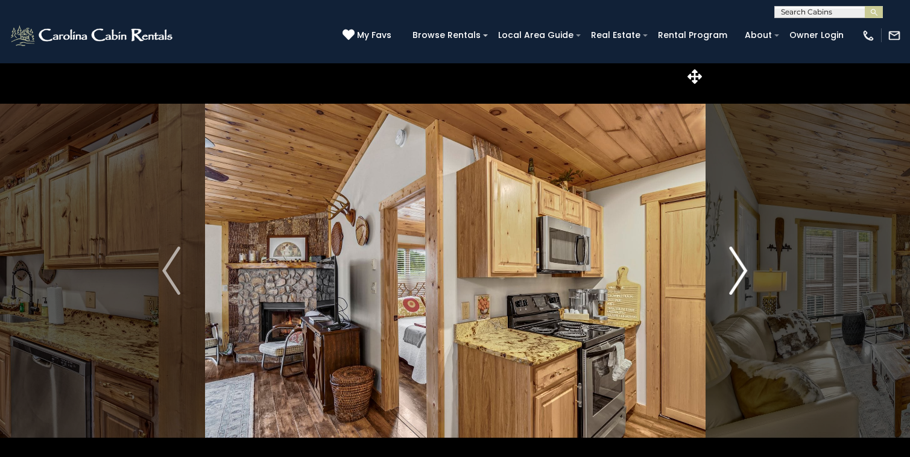
click at [743, 280] on img "Next" at bounding box center [738, 271] width 18 height 48
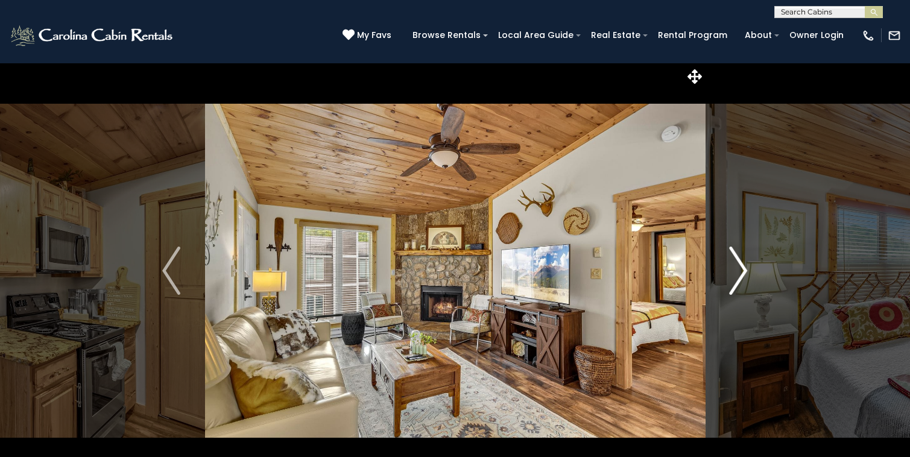
click at [744, 281] on img "Next" at bounding box center [738, 271] width 18 height 48
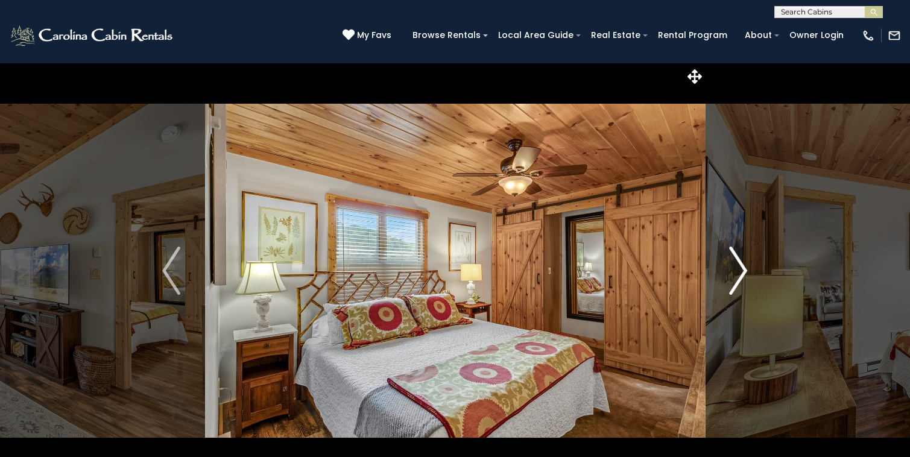
click at [745, 283] on img "Next" at bounding box center [738, 271] width 18 height 48
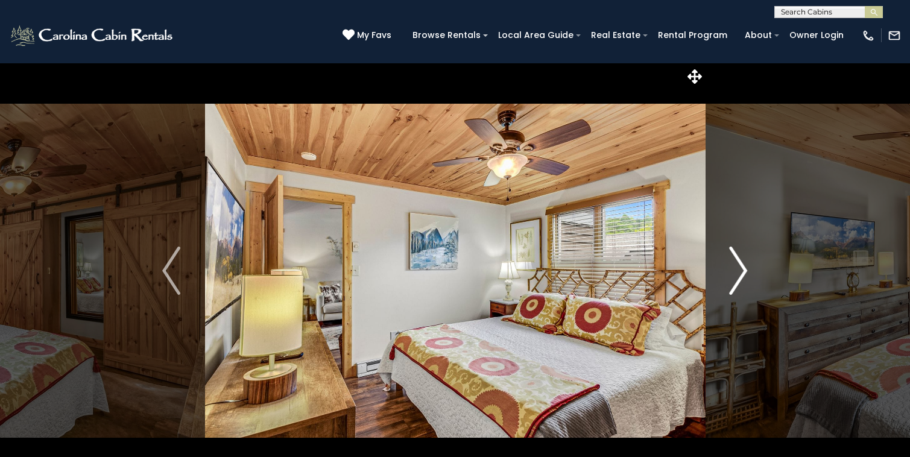
click at [745, 283] on img "Next" at bounding box center [738, 271] width 18 height 48
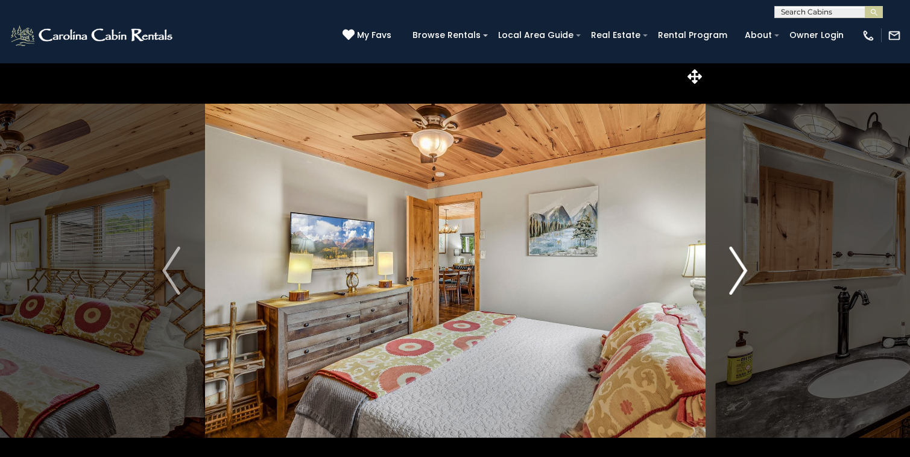
click at [745, 284] on img "Next" at bounding box center [738, 271] width 18 height 48
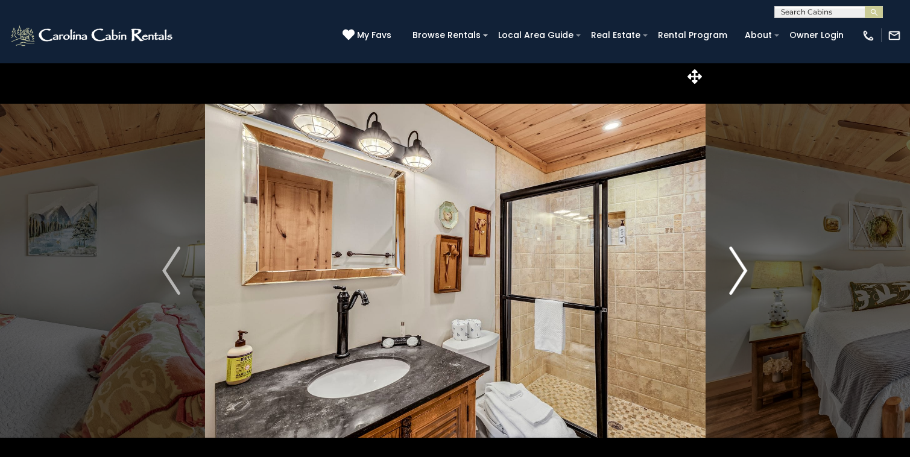
click at [746, 285] on img "Next" at bounding box center [738, 271] width 18 height 48
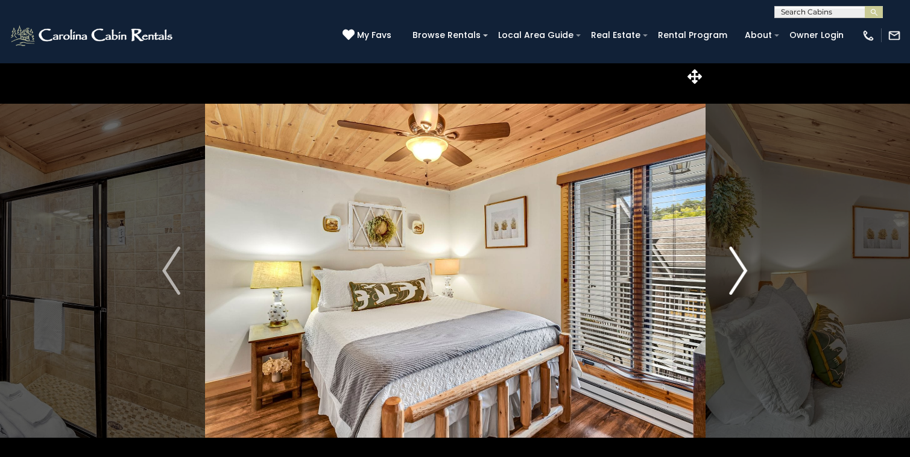
click at [746, 287] on img "Next" at bounding box center [738, 271] width 18 height 48
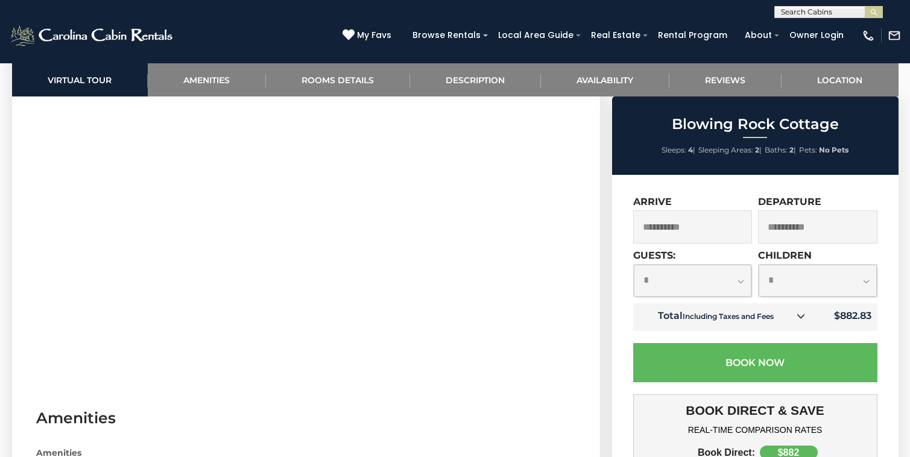
scroll to position [661, 0]
click at [740, 272] on select "**********" at bounding box center [693, 281] width 118 height 32
select select "*"
click at [634, 265] on select "**********" at bounding box center [693, 281] width 118 height 32
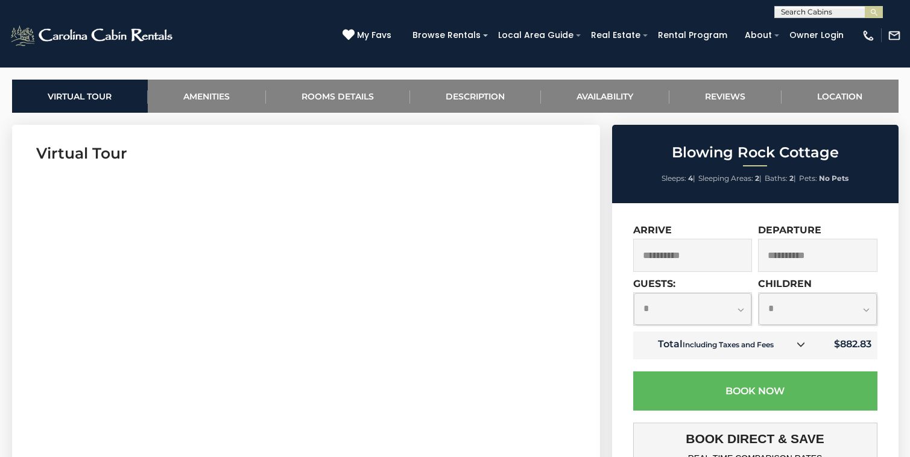
scroll to position [564, 0]
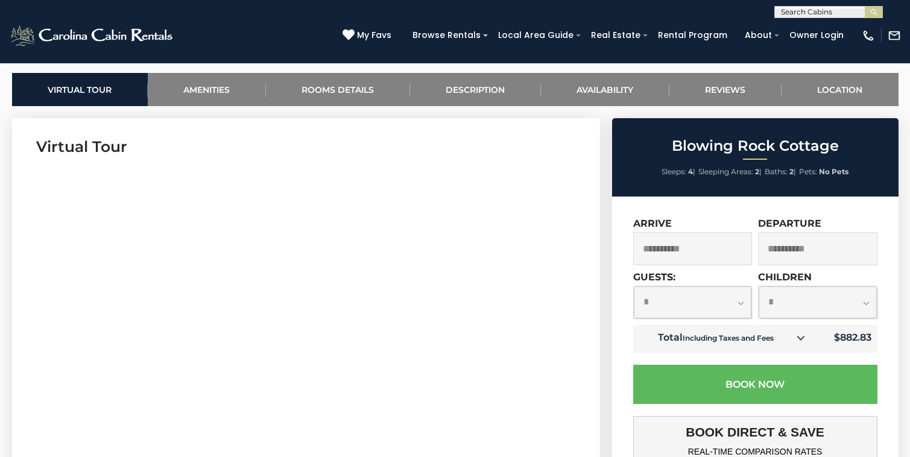
click at [561, 174] on section "Virtual Tour" at bounding box center [306, 302] width 588 height 368
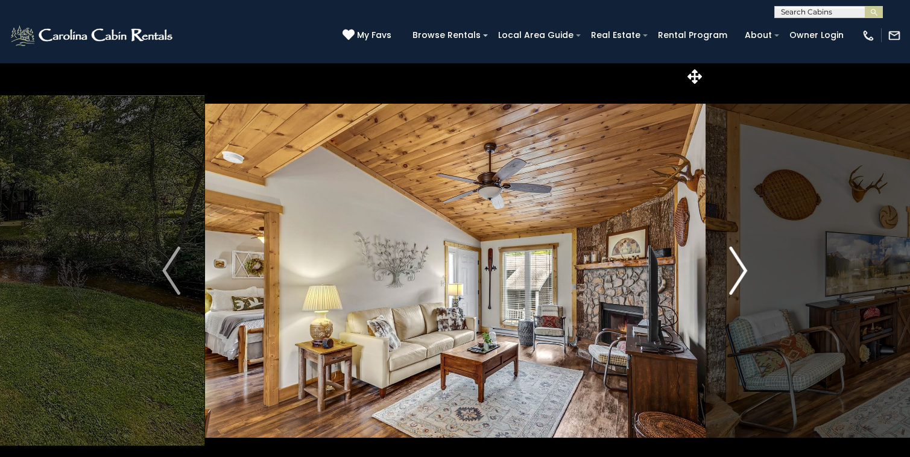
click at [741, 275] on img "Next" at bounding box center [738, 271] width 18 height 48
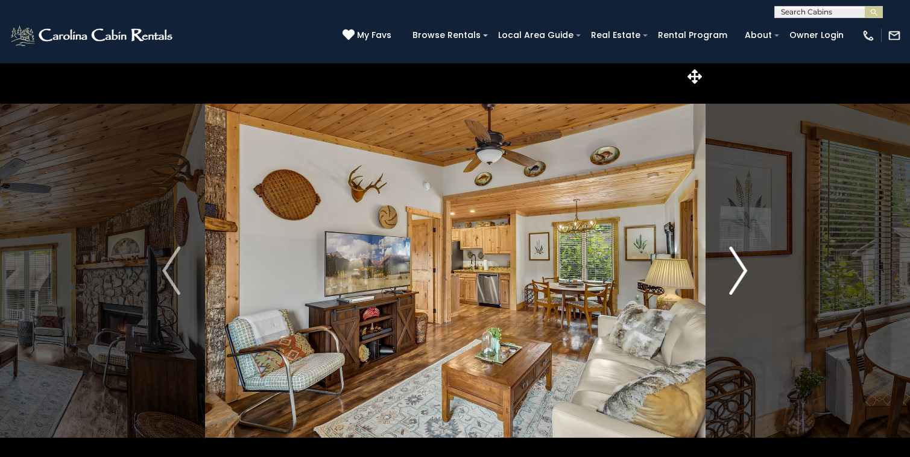
click at [741, 275] on img "Next" at bounding box center [738, 271] width 18 height 48
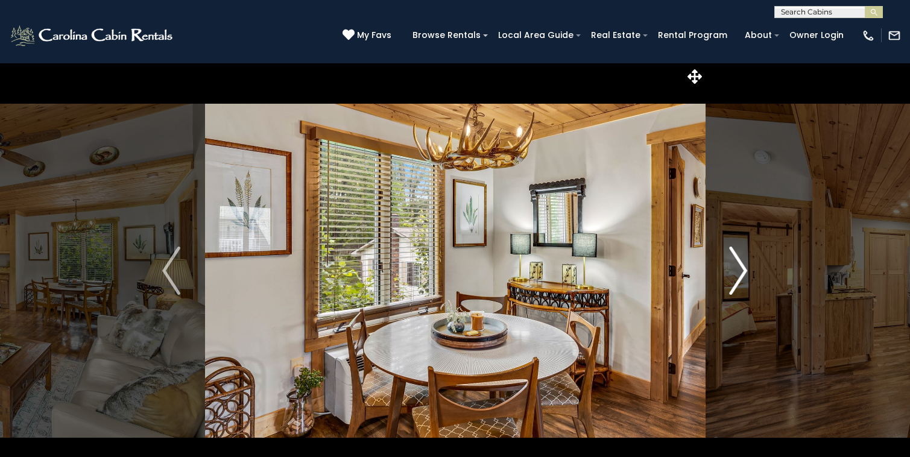
click at [741, 275] on img "Next" at bounding box center [738, 271] width 18 height 48
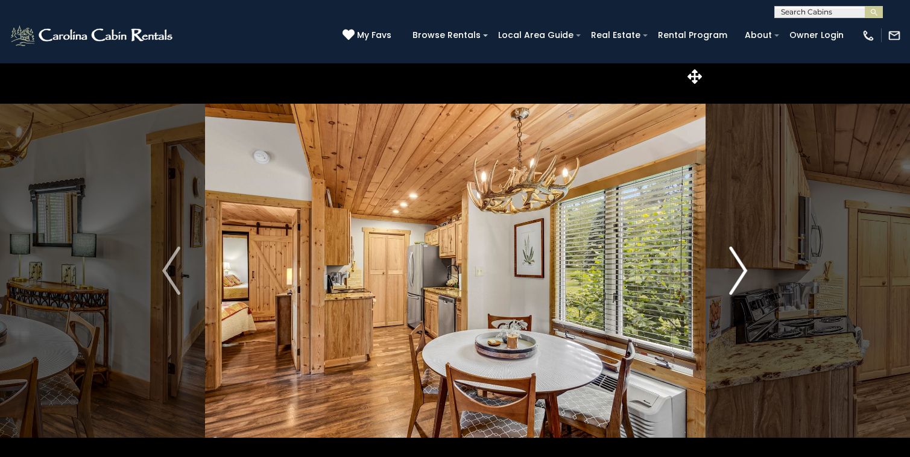
click at [741, 275] on img "Next" at bounding box center [738, 271] width 18 height 48
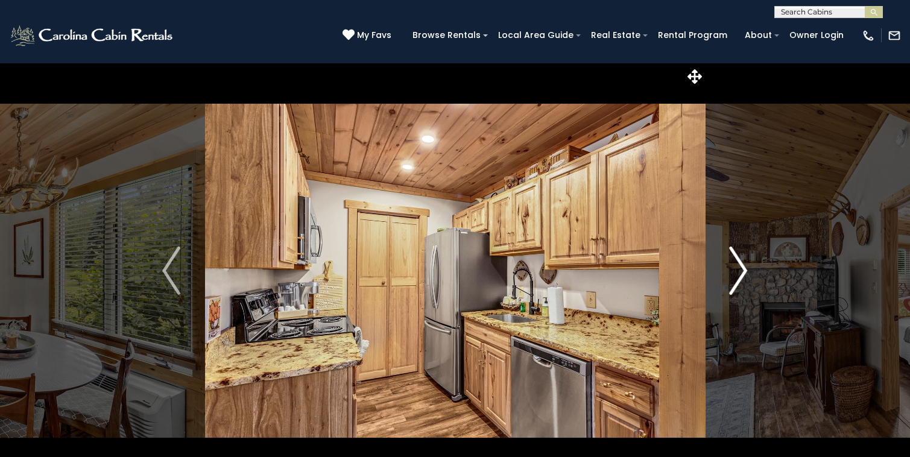
click at [741, 275] on img "Next" at bounding box center [738, 271] width 18 height 48
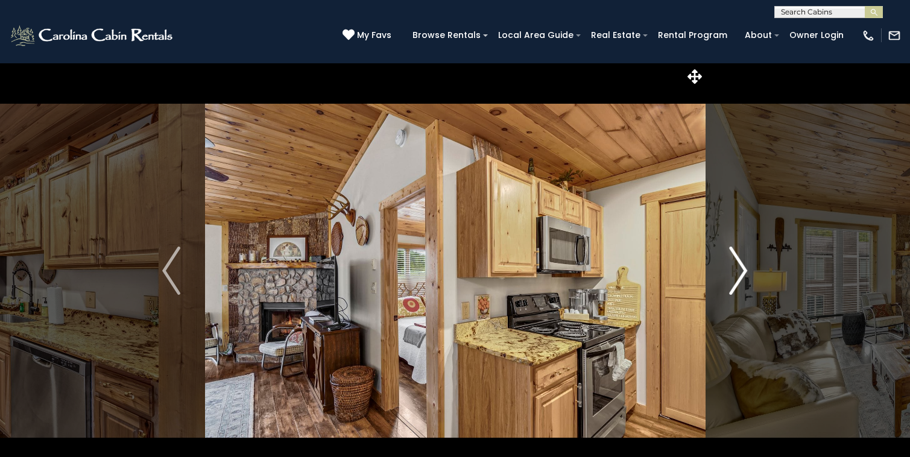
click at [742, 277] on img "Next" at bounding box center [738, 271] width 18 height 48
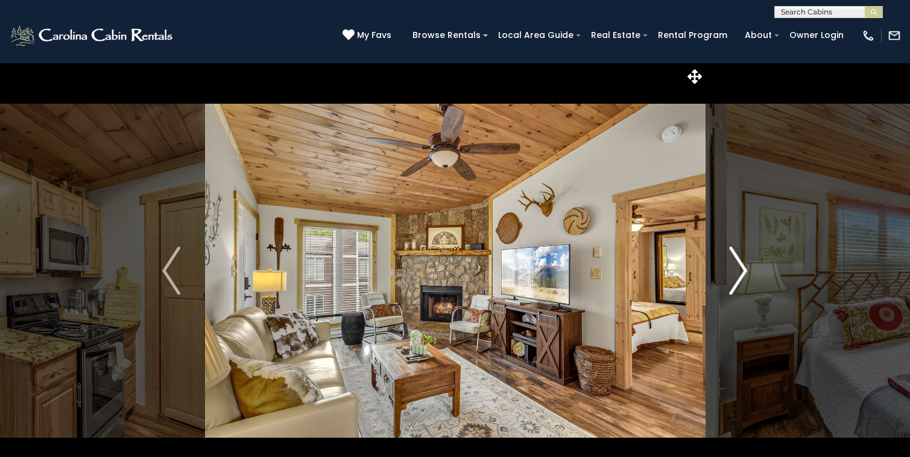
click at [743, 277] on img "Next" at bounding box center [738, 271] width 18 height 48
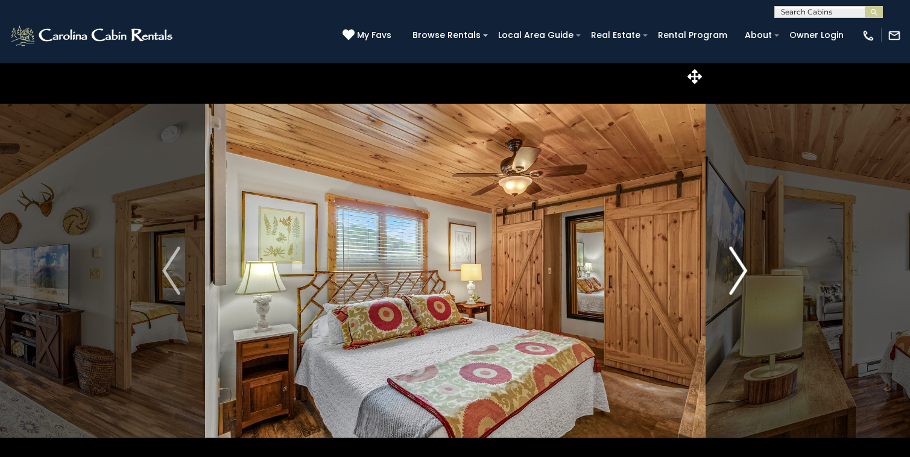
click at [743, 278] on img "Next" at bounding box center [738, 271] width 18 height 48
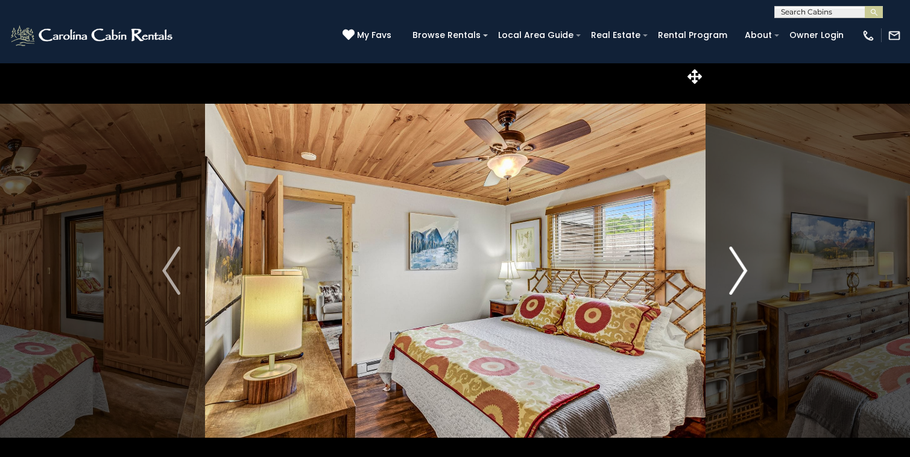
click at [743, 279] on img "Next" at bounding box center [738, 271] width 18 height 48
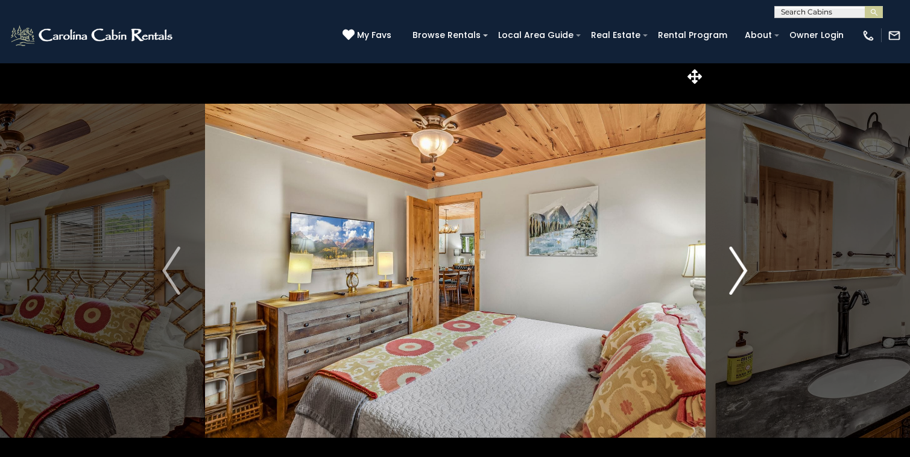
click at [743, 280] on img "Next" at bounding box center [738, 271] width 18 height 48
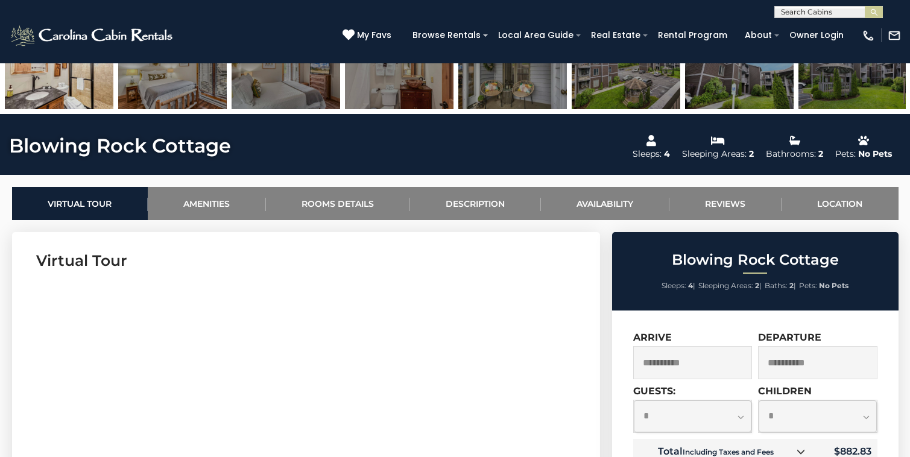
scroll to position [429, 0]
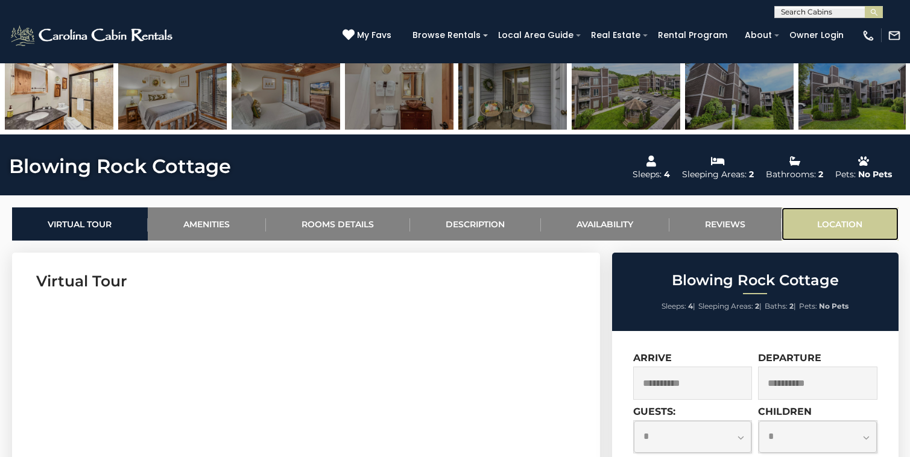
click at [847, 222] on link "Location" at bounding box center [839, 223] width 117 height 33
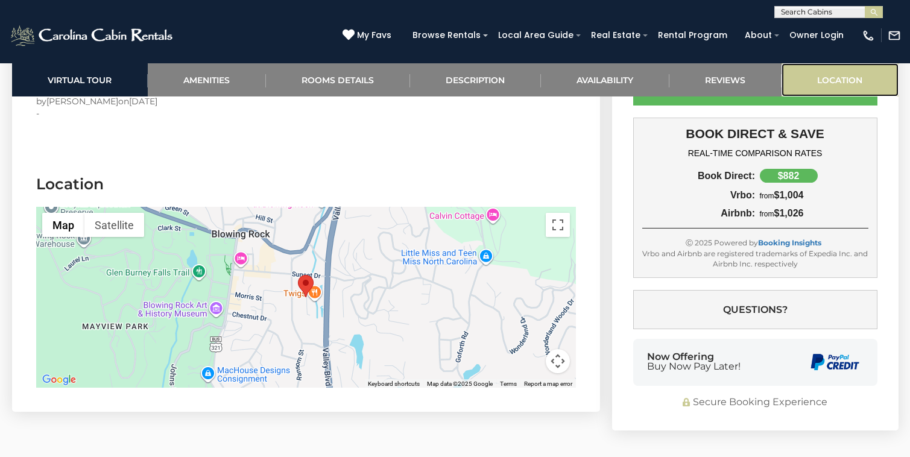
scroll to position [2634, 0]
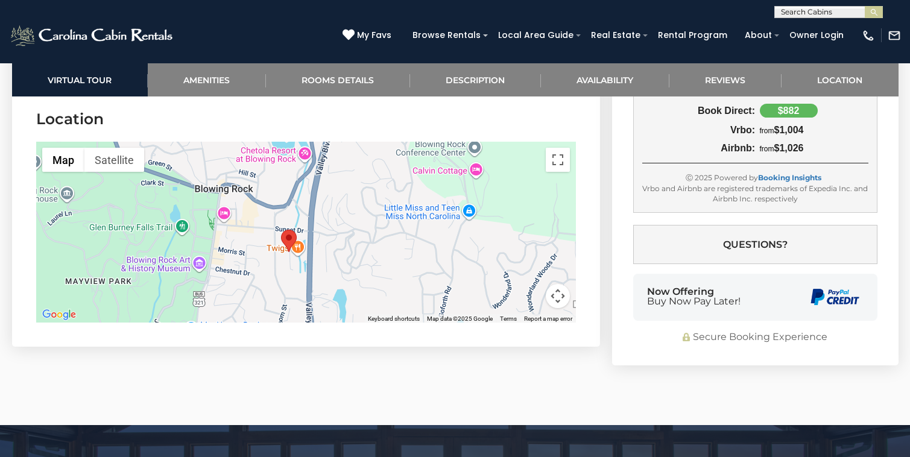
drag, startPoint x: 306, startPoint y: 216, endPoint x: 289, endPoint y: 233, distance: 23.9
click at [281, 230] on area "Blowing Rock Cottage" at bounding box center [281, 230] width 0 height 0
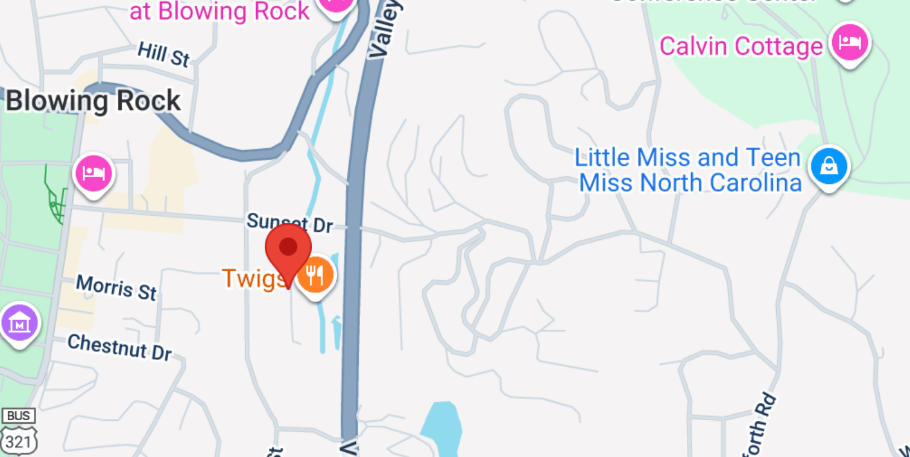
click at [281, 230] on area "Blowing Rock Cottage" at bounding box center [281, 230] width 0 height 0
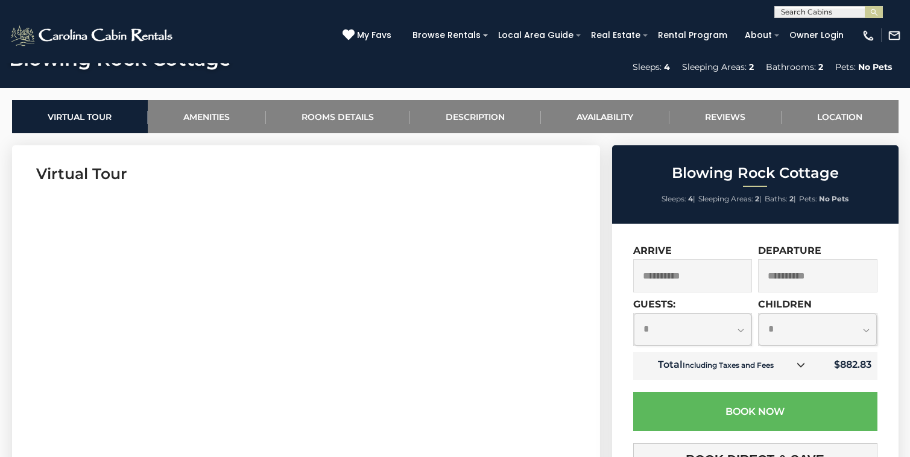
scroll to position [549, 0]
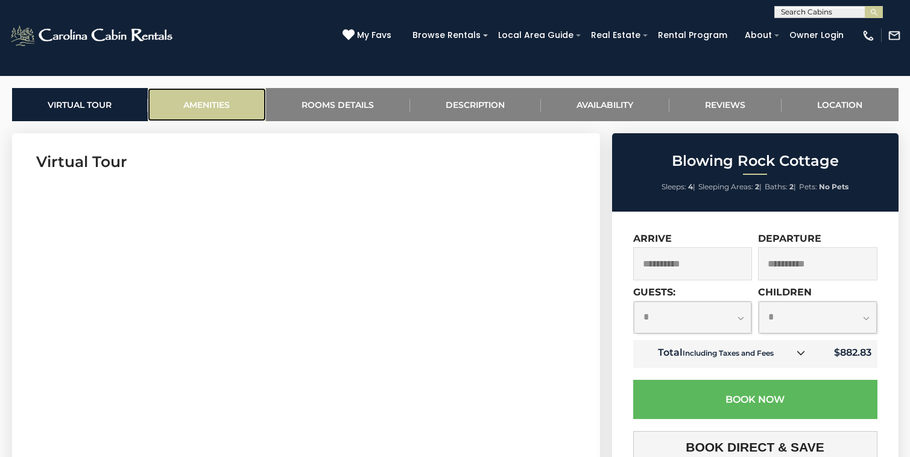
click at [236, 97] on link "Amenities" at bounding box center [207, 104] width 118 height 33
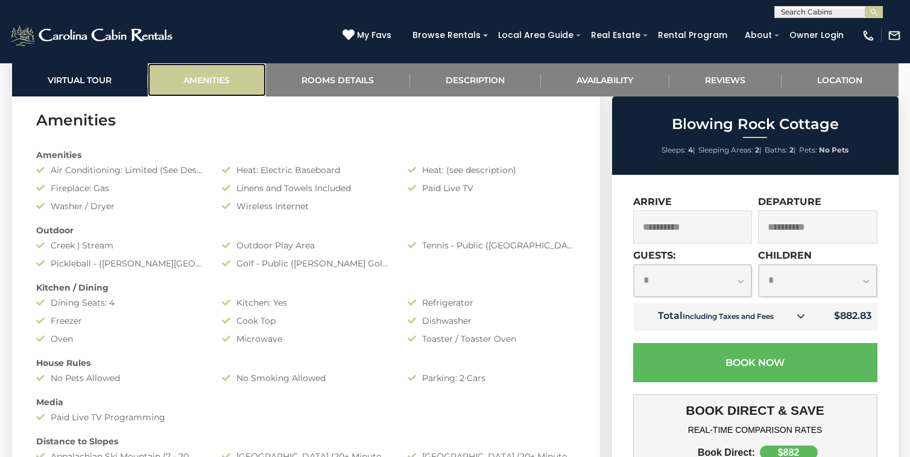
scroll to position [959, 0]
click at [143, 354] on div "Amenities Air Conditioning: Limited (See Description) Heat: Electric Baseboard …" at bounding box center [306, 305] width 558 height 326
